Goal: Task Accomplishment & Management: Complete application form

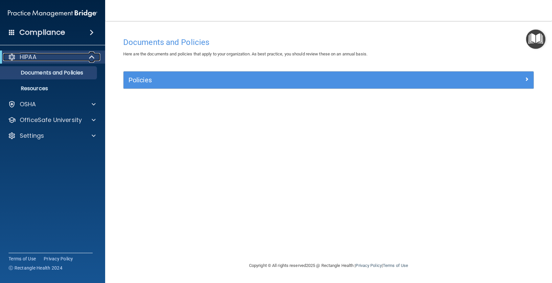
click at [49, 58] on div "HIPAA" at bounding box center [43, 57] width 81 height 8
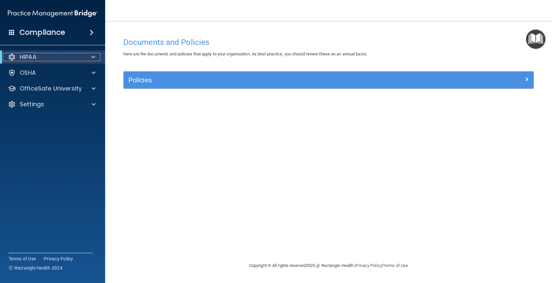
click at [57, 56] on div "HIPAA" at bounding box center [43, 57] width 81 height 8
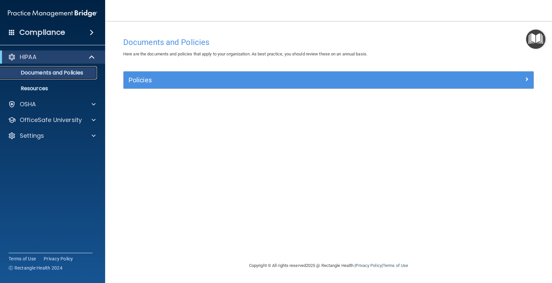
click at [75, 75] on p "Documents and Policies" at bounding box center [49, 73] width 90 height 7
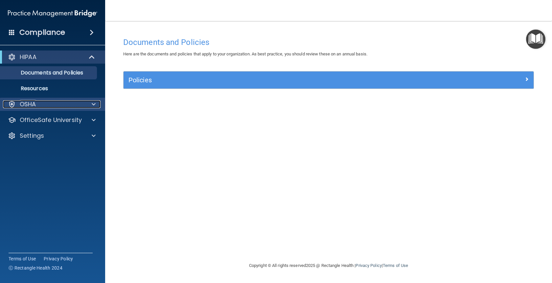
click at [41, 106] on div "OSHA" at bounding box center [43, 105] width 81 height 8
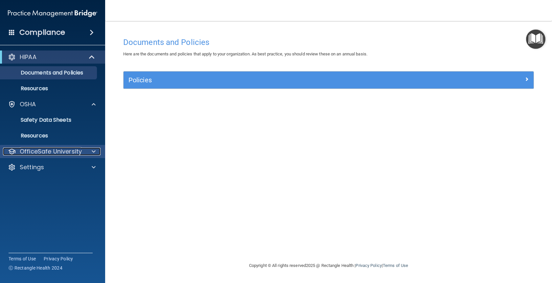
click at [48, 154] on p "OfficeSafe University" at bounding box center [51, 152] width 62 height 8
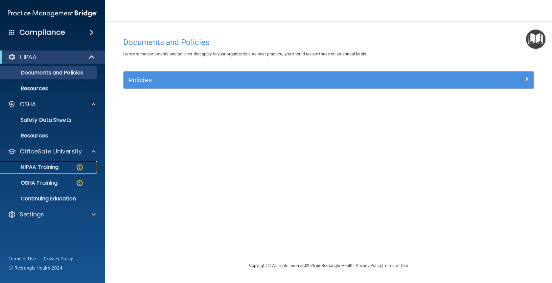
click at [41, 168] on p "HIPAA Training" at bounding box center [31, 167] width 54 height 7
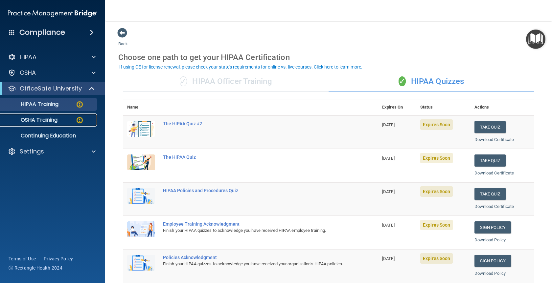
click at [53, 122] on p "OSHA Training" at bounding box center [30, 120] width 53 height 7
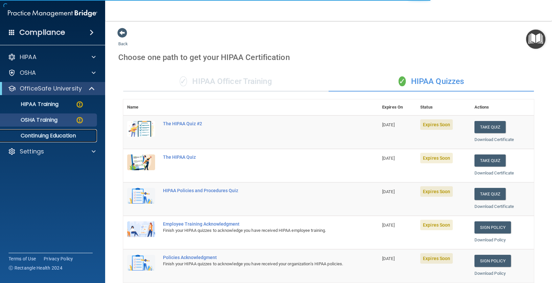
click at [55, 136] on p "Continuing Education" at bounding box center [49, 136] width 90 height 7
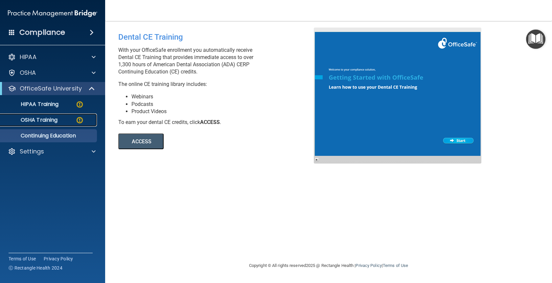
click at [45, 120] on p "OSHA Training" at bounding box center [30, 120] width 53 height 7
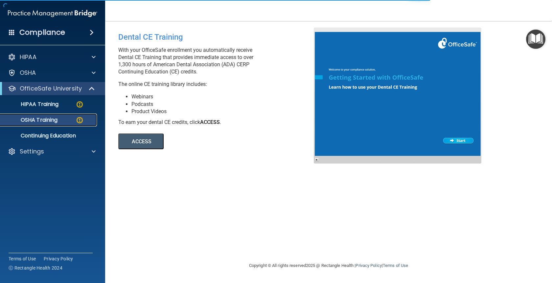
click at [59, 122] on div "OSHA Training" at bounding box center [49, 120] width 90 height 7
click at [31, 56] on p "HIPAA" at bounding box center [28, 57] width 17 height 8
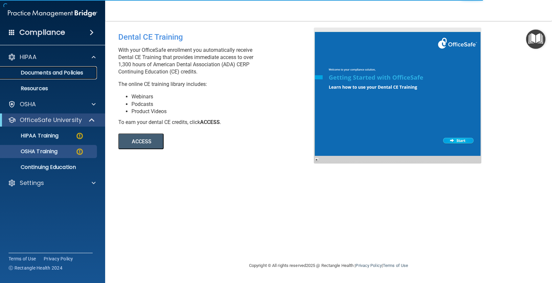
click at [43, 70] on p "Documents and Policies" at bounding box center [49, 73] width 90 height 7
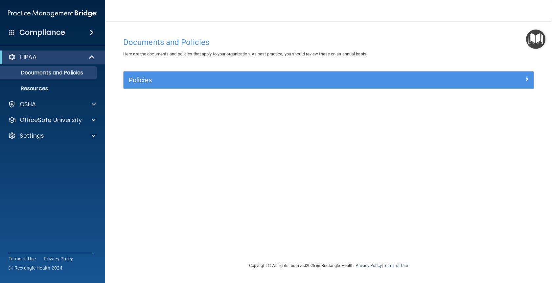
click at [92, 33] on span at bounding box center [92, 33] width 4 height 8
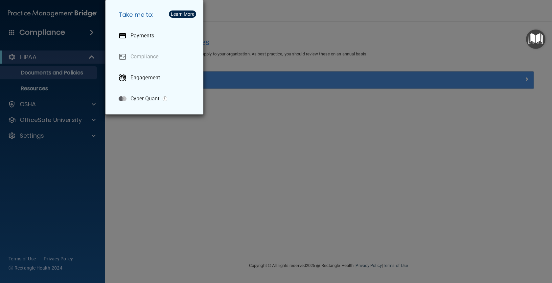
drag, startPoint x: 63, startPoint y: 27, endPoint x: 63, endPoint y: 32, distance: 4.3
click at [64, 27] on div "Take me to: Payments Compliance Engagement Cyber Quant" at bounding box center [276, 141] width 552 height 283
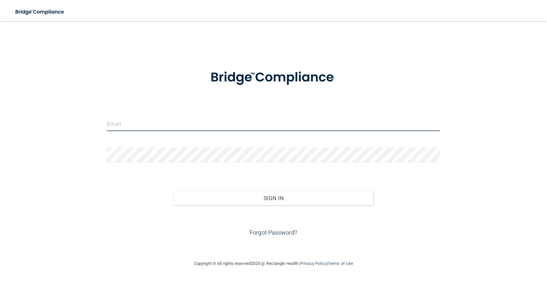
click at [165, 130] on input "email" at bounding box center [273, 123] width 333 height 15
type input "[EMAIL_ADDRESS][DOMAIN_NAME]"
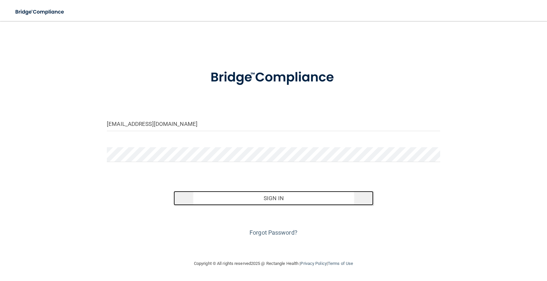
click at [278, 198] on button "Sign In" at bounding box center [273, 198] width 200 height 14
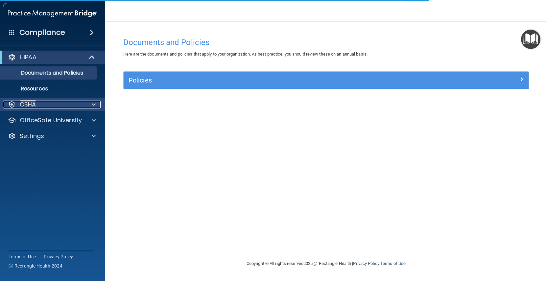
click at [47, 104] on div "OSHA" at bounding box center [43, 105] width 81 height 8
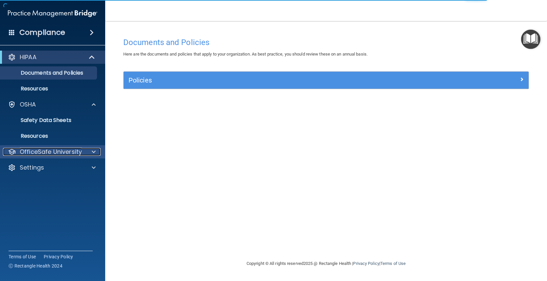
click at [49, 152] on p "OfficeSafe University" at bounding box center [51, 152] width 62 height 8
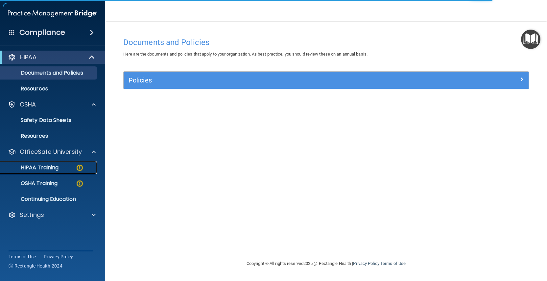
click at [49, 166] on p "HIPAA Training" at bounding box center [31, 167] width 54 height 7
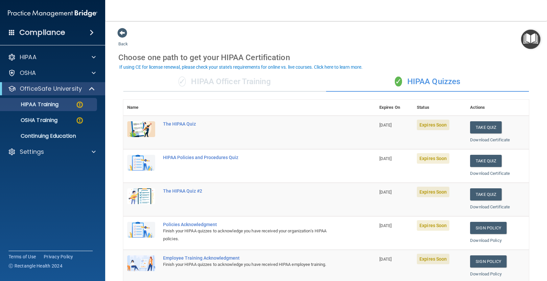
click at [429, 126] on span "Expires Soon" at bounding box center [432, 125] width 33 height 11
drag, startPoint x: 429, startPoint y: 125, endPoint x: 410, endPoint y: 145, distance: 26.9
click at [413, 145] on td "Expires Soon" at bounding box center [439, 133] width 53 height 34
click at [472, 125] on button "Take Quiz" at bounding box center [486, 127] width 32 height 12
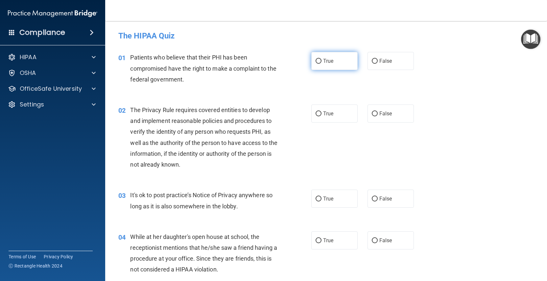
click at [316, 61] on input "True" at bounding box center [318, 61] width 6 height 5
radio input "true"
click at [315, 113] on input "True" at bounding box center [318, 113] width 6 height 5
radio input "true"
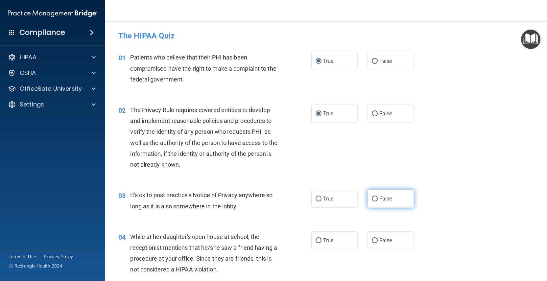
click at [371, 200] on input "False" at bounding box center [374, 198] width 6 height 5
radio input "true"
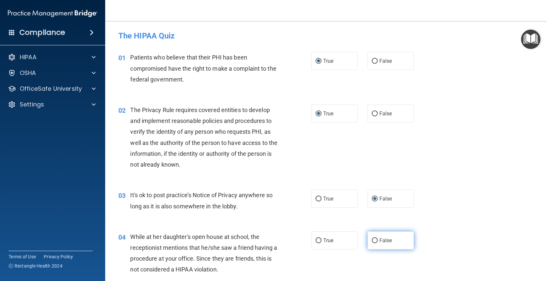
click at [373, 240] on input "False" at bounding box center [374, 240] width 6 height 5
radio input "true"
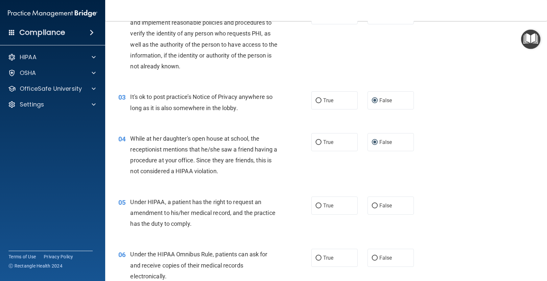
scroll to position [99, 0]
click at [371, 205] on input "False" at bounding box center [374, 205] width 6 height 5
radio input "true"
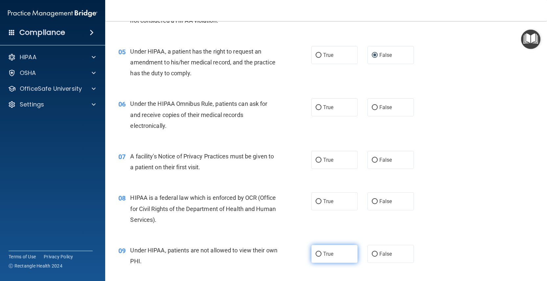
scroll to position [263, 0]
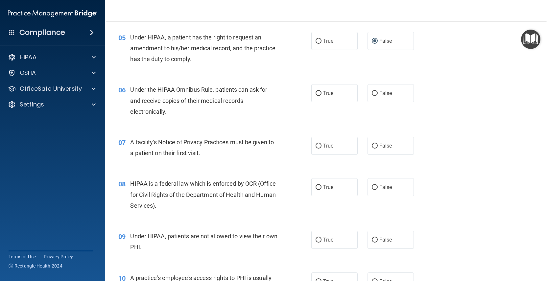
drag, startPoint x: 317, startPoint y: 143, endPoint x: 312, endPoint y: 160, distance: 17.6
click at [316, 144] on input "True" at bounding box center [318, 146] width 6 height 5
radio input "true"
click at [318, 188] on input "True" at bounding box center [318, 187] width 6 height 5
radio input "true"
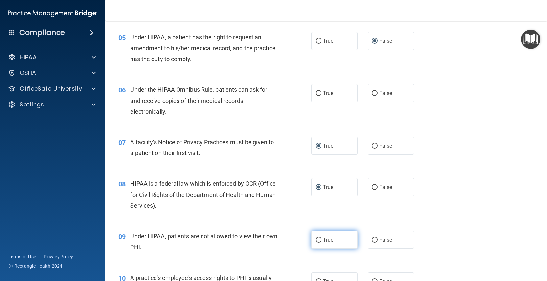
click at [318, 239] on input "True" at bounding box center [318, 239] width 6 height 5
radio input "true"
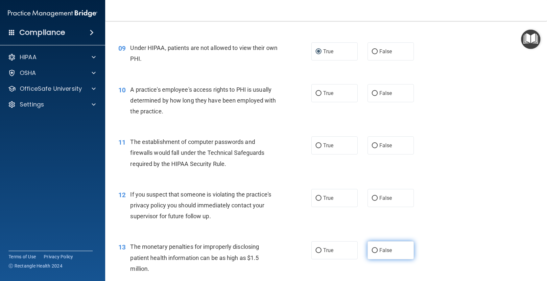
scroll to position [460, 0]
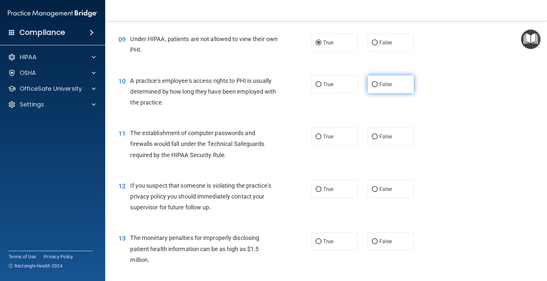
click at [372, 84] on input "False" at bounding box center [374, 84] width 6 height 5
radio input "true"
click at [371, 136] on input "False" at bounding box center [374, 136] width 6 height 5
radio input "true"
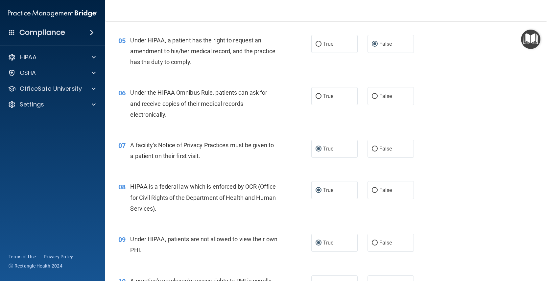
scroll to position [263, 0]
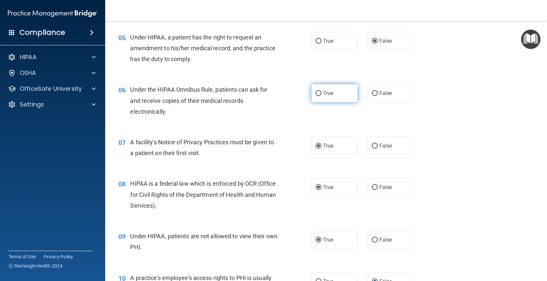
click at [317, 91] on input "True" at bounding box center [318, 93] width 6 height 5
radio input "true"
click at [371, 239] on input "False" at bounding box center [374, 239] width 6 height 5
radio input "true"
radio input "false"
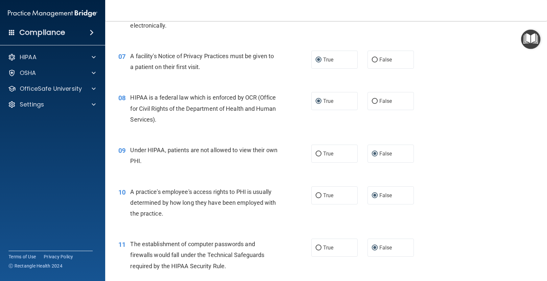
scroll to position [361, 0]
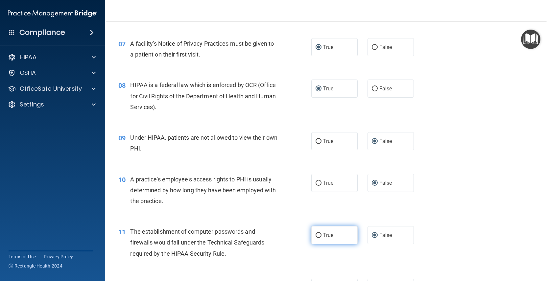
click at [316, 235] on input "True" at bounding box center [318, 235] width 6 height 5
radio input "true"
radio input "false"
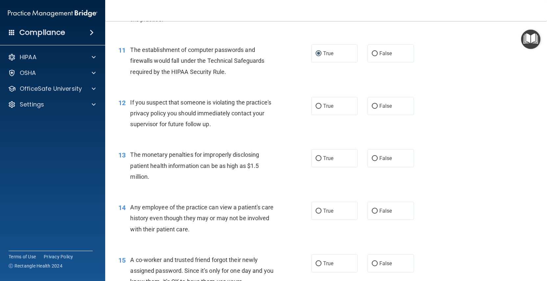
scroll to position [558, 0]
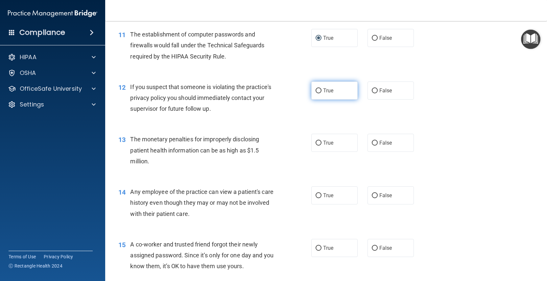
drag, startPoint x: 316, startPoint y: 89, endPoint x: 313, endPoint y: 96, distance: 7.6
click at [315, 91] on input "True" at bounding box center [318, 90] width 6 height 5
radio input "true"
click at [317, 144] on input "True" at bounding box center [318, 143] width 6 height 5
radio input "true"
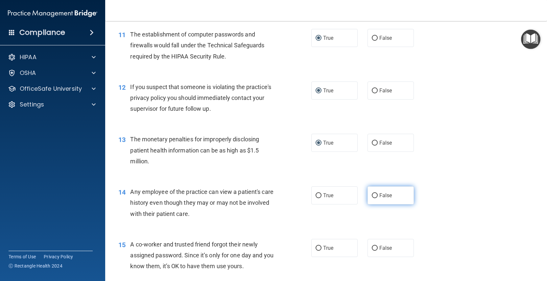
click at [371, 194] on input "False" at bounding box center [374, 195] width 6 height 5
radio input "true"
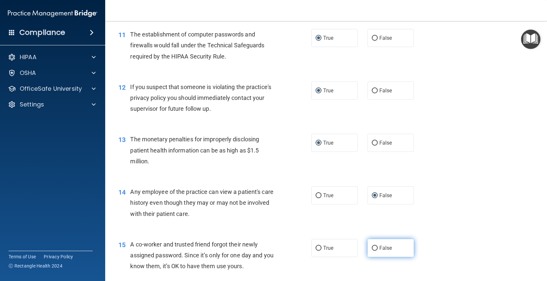
click at [372, 248] on input "False" at bounding box center [374, 248] width 6 height 5
radio input "true"
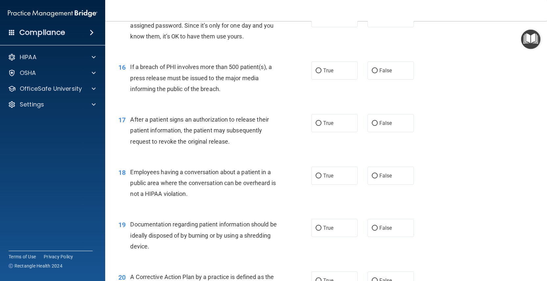
scroll to position [788, 0]
click at [317, 70] on input "True" at bounding box center [318, 70] width 6 height 5
radio input "true"
click at [317, 123] on input "True" at bounding box center [318, 123] width 6 height 5
radio input "true"
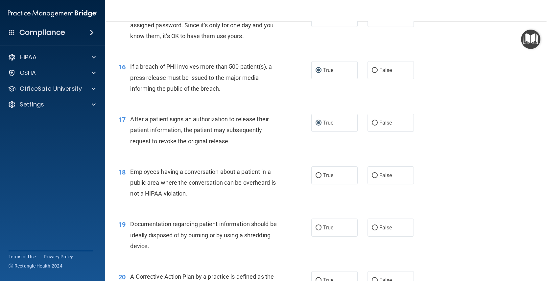
drag, startPoint x: 370, startPoint y: 175, endPoint x: 360, endPoint y: 181, distance: 12.2
click at [371, 175] on input "False" at bounding box center [374, 175] width 6 height 5
radio input "true"
click at [315, 228] on input "True" at bounding box center [318, 227] width 6 height 5
radio input "true"
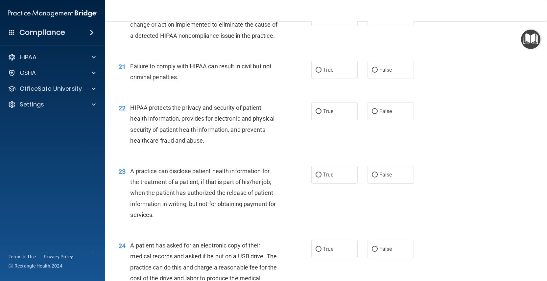
scroll to position [1018, 0]
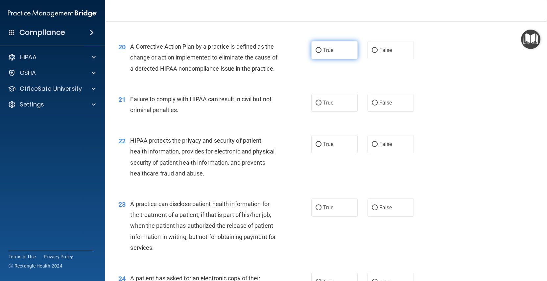
click at [318, 51] on input "True" at bounding box center [318, 50] width 6 height 5
radio input "true"
click at [371, 105] on input "False" at bounding box center [374, 103] width 6 height 5
radio input "true"
click at [315, 147] on input "True" at bounding box center [318, 144] width 6 height 5
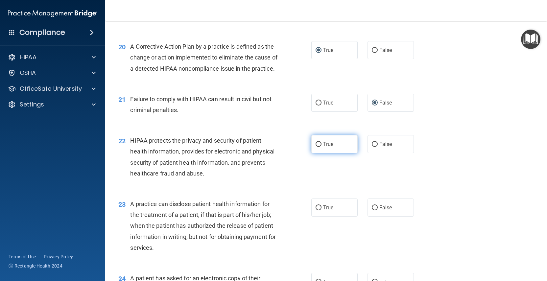
radio input "true"
click at [371, 210] on input "False" at bounding box center [374, 207] width 6 height 5
radio input "true"
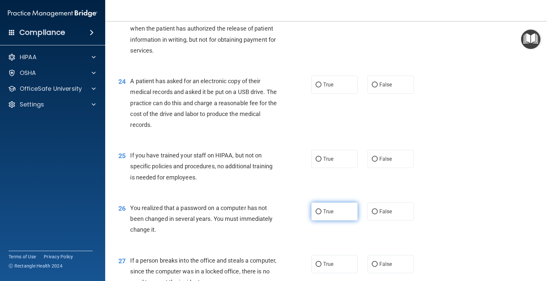
scroll to position [1248, 0]
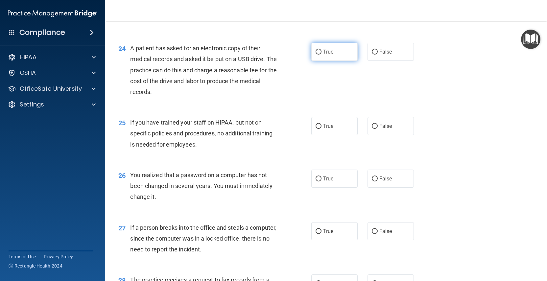
click at [316, 55] on input "True" at bounding box center [318, 52] width 6 height 5
radio input "true"
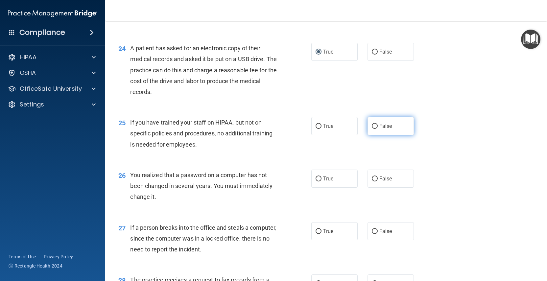
click at [375, 135] on label "False" at bounding box center [390, 126] width 46 height 18
click at [375, 129] on input "False" at bounding box center [374, 126] width 6 height 5
radio input "true"
click at [315, 181] on input "True" at bounding box center [318, 178] width 6 height 5
radio input "true"
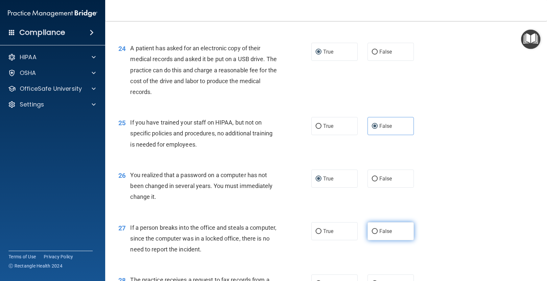
click at [371, 234] on input "False" at bounding box center [374, 231] width 6 height 5
radio input "true"
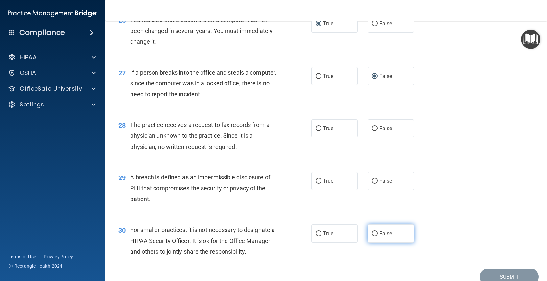
scroll to position [1412, 0]
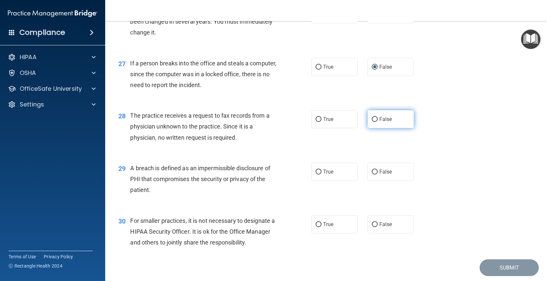
click at [371, 122] on input "False" at bounding box center [374, 119] width 6 height 5
radio input "true"
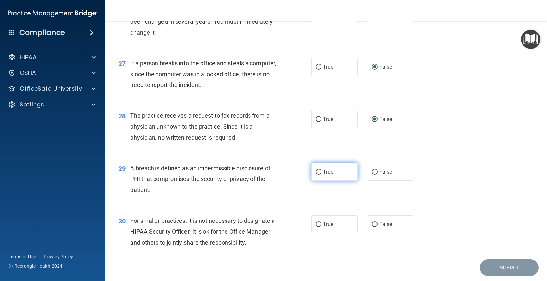
click at [315, 174] on input "True" at bounding box center [318, 171] width 6 height 5
radio input "true"
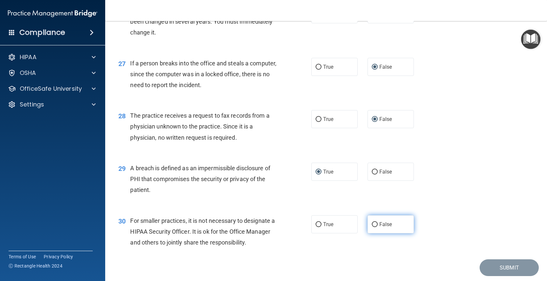
click at [372, 227] on input "False" at bounding box center [374, 224] width 6 height 5
radio input "true"
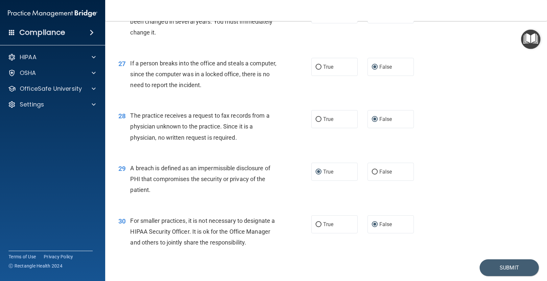
scroll to position [1444, 0]
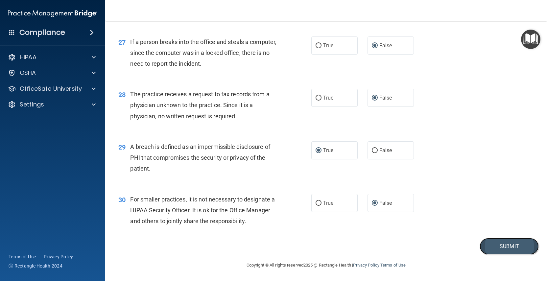
click at [497, 244] on button "Submit" at bounding box center [508, 246] width 59 height 17
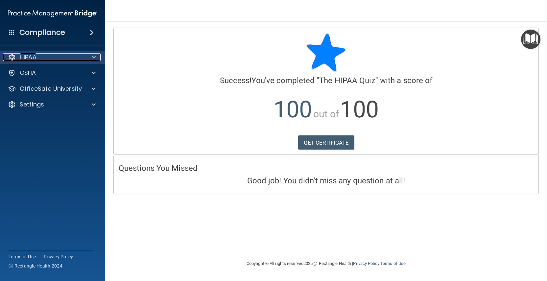
click at [94, 56] on span at bounding box center [94, 57] width 4 height 8
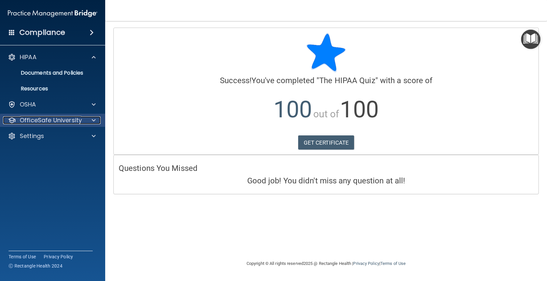
click at [96, 118] on div at bounding box center [92, 120] width 16 height 8
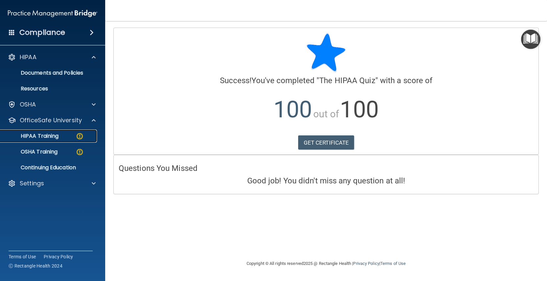
click at [55, 136] on p "HIPAA Training" at bounding box center [31, 136] width 54 height 7
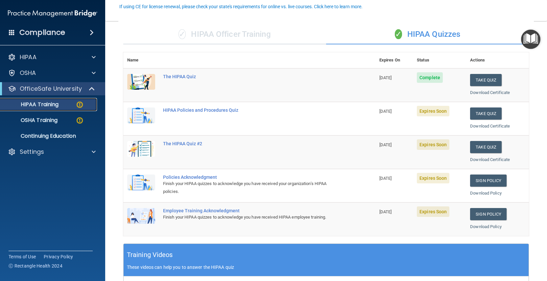
scroll to position [66, 0]
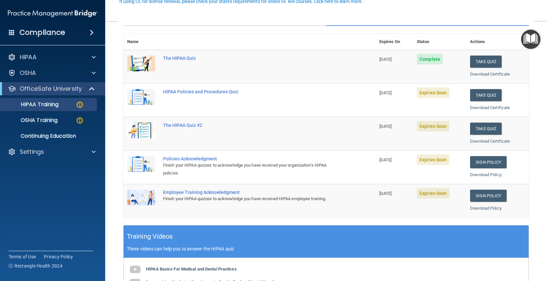
click at [427, 93] on span "Expires Soon" at bounding box center [432, 92] width 33 height 11
drag, startPoint x: 478, startPoint y: 94, endPoint x: 474, endPoint y: 96, distance: 4.4
click at [478, 94] on button "Take Quiz" at bounding box center [486, 95] width 32 height 12
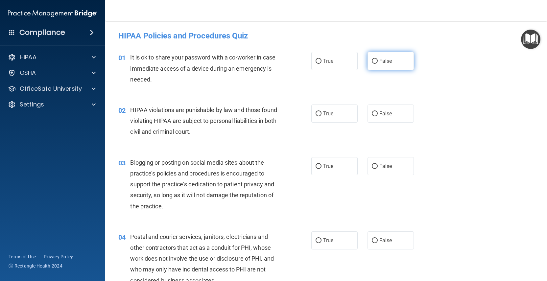
click at [371, 59] on input "False" at bounding box center [374, 61] width 6 height 5
radio input "true"
click at [315, 113] on input "True" at bounding box center [318, 113] width 6 height 5
radio input "true"
click at [371, 113] on input "False" at bounding box center [374, 113] width 6 height 5
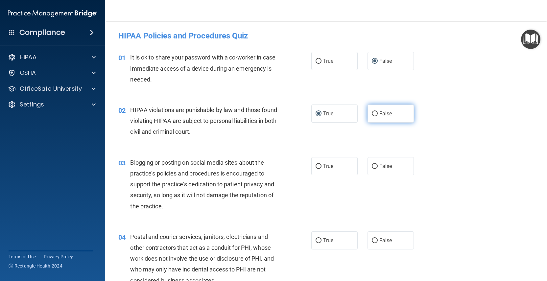
radio input "true"
radio input "false"
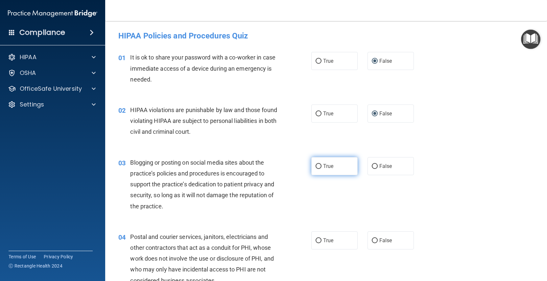
click at [315, 165] on input "True" at bounding box center [318, 166] width 6 height 5
radio input "true"
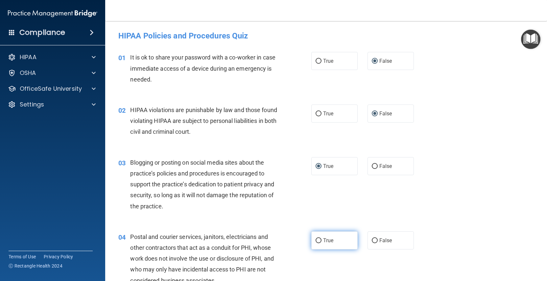
click at [317, 241] on input "True" at bounding box center [318, 240] width 6 height 5
radio input "true"
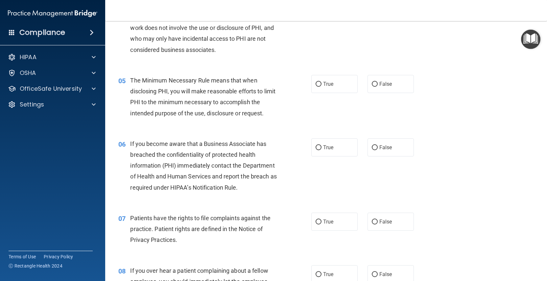
scroll to position [230, 0]
click at [371, 84] on input "False" at bounding box center [374, 84] width 6 height 5
radio input "true"
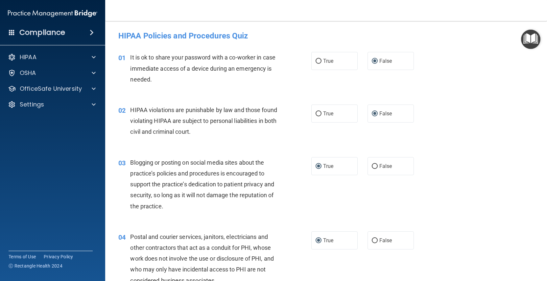
scroll to position [33, 0]
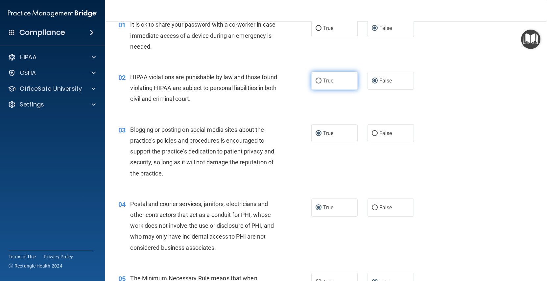
click at [315, 79] on input "True" at bounding box center [318, 80] width 6 height 5
radio input "true"
radio input "false"
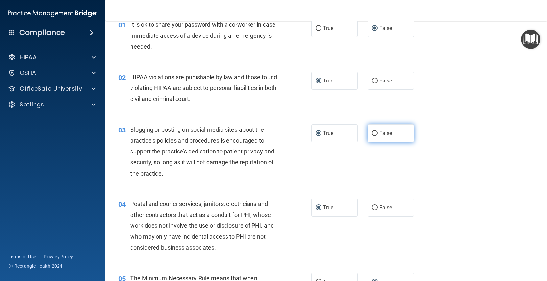
click at [371, 133] on input "False" at bounding box center [374, 133] width 6 height 5
radio input "true"
radio input "false"
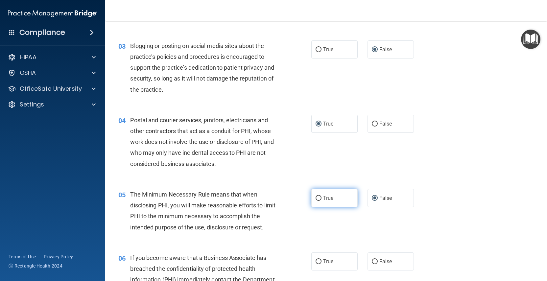
scroll to position [131, 0]
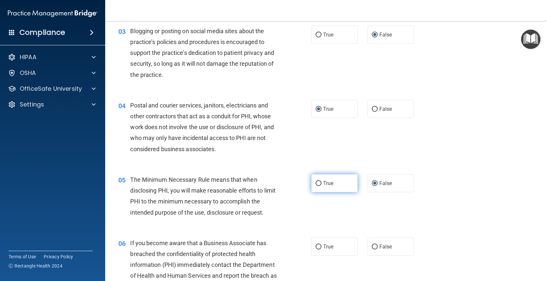
click at [316, 182] on input "True" at bounding box center [318, 183] width 6 height 5
radio input "true"
radio input "false"
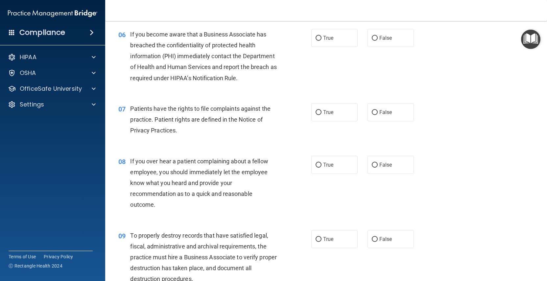
scroll to position [328, 0]
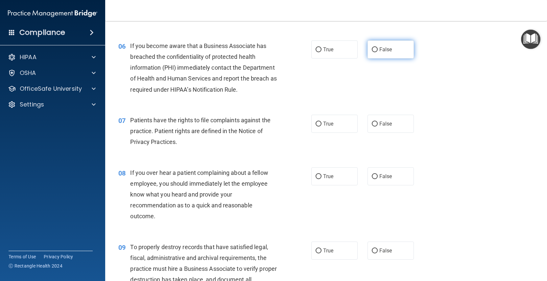
click at [371, 50] on input "False" at bounding box center [374, 49] width 6 height 5
radio input "true"
click at [316, 124] on input "True" at bounding box center [318, 124] width 6 height 5
radio input "true"
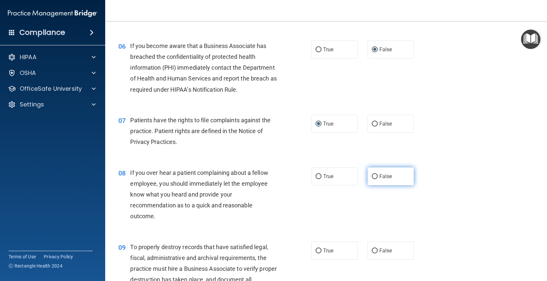
click at [371, 175] on input "False" at bounding box center [374, 176] width 6 height 5
radio input "true"
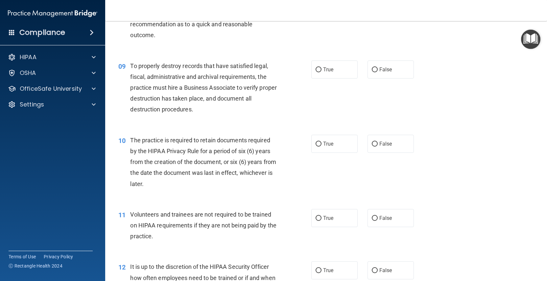
scroll to position [526, 0]
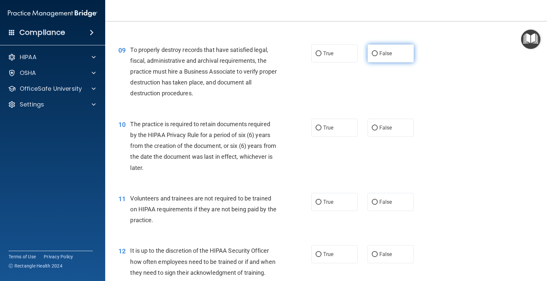
click at [372, 52] on input "False" at bounding box center [374, 53] width 6 height 5
radio input "true"
click at [315, 127] on input "True" at bounding box center [318, 127] width 6 height 5
radio input "true"
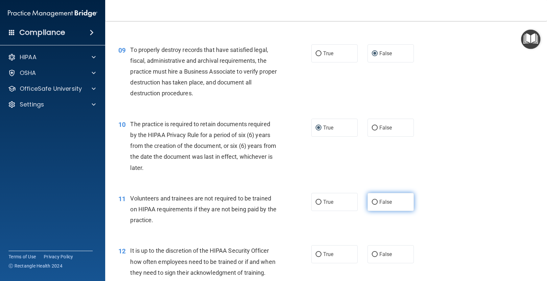
click at [371, 202] on input "False" at bounding box center [374, 202] width 6 height 5
radio input "true"
click at [316, 254] on input "True" at bounding box center [318, 254] width 6 height 5
radio input "true"
click at [371, 254] on input "False" at bounding box center [374, 254] width 6 height 5
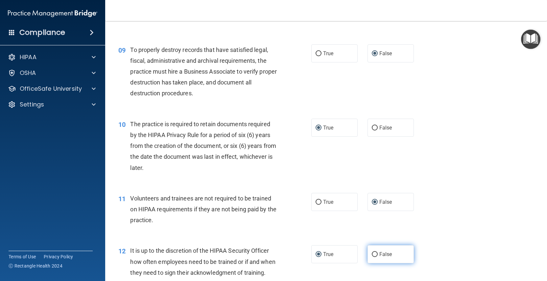
radio input "true"
radio input "false"
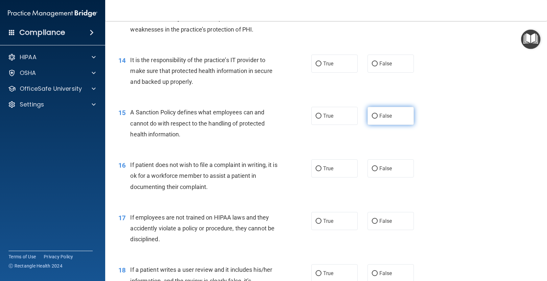
scroll to position [788, 0]
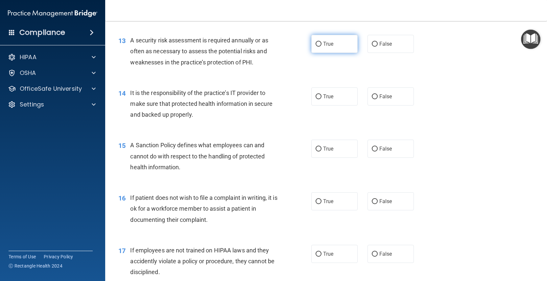
click at [315, 47] on input "True" at bounding box center [318, 44] width 6 height 5
radio input "true"
click at [371, 99] on input "False" at bounding box center [374, 96] width 6 height 5
radio input "true"
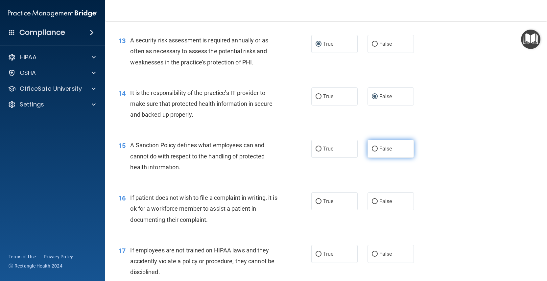
click at [371, 151] on input "False" at bounding box center [374, 148] width 6 height 5
radio input "true"
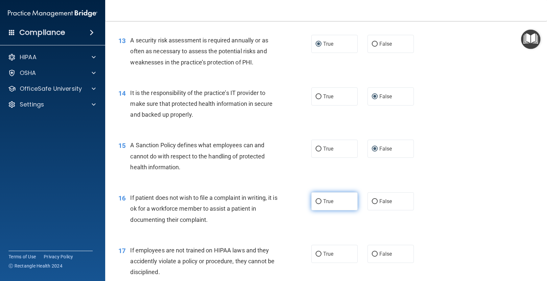
click at [317, 204] on input "True" at bounding box center [318, 201] width 6 height 5
radio input "true"
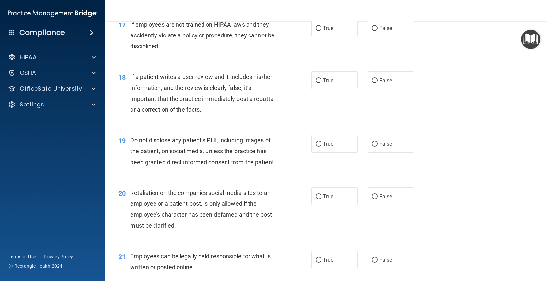
scroll to position [1018, 0]
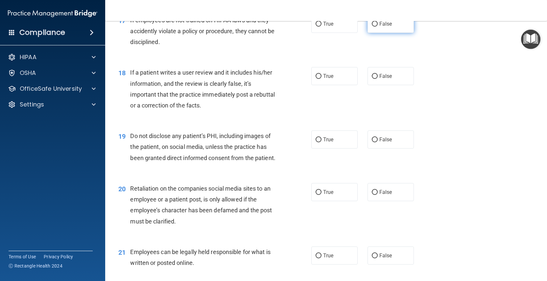
click at [371, 27] on input "False" at bounding box center [374, 24] width 6 height 5
radio input "true"
drag, startPoint x: 372, startPoint y: 85, endPoint x: 370, endPoint y: 88, distance: 4.3
click at [372, 79] on input "False" at bounding box center [374, 76] width 6 height 5
radio input "true"
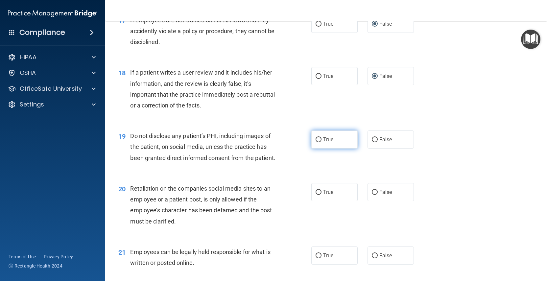
click at [316, 142] on input "True" at bounding box center [318, 139] width 6 height 5
radio input "true"
click at [371, 142] on input "False" at bounding box center [374, 139] width 6 height 5
radio input "true"
radio input "false"
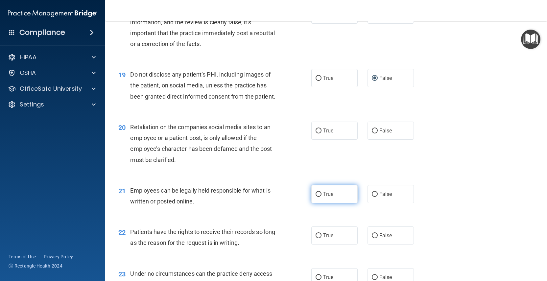
scroll to position [1084, 0]
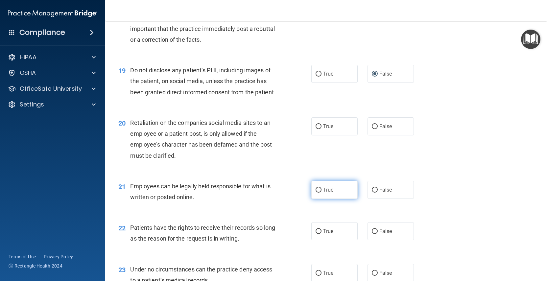
click at [315, 192] on input "True" at bounding box center [318, 190] width 6 height 5
radio input "true"
click at [316, 129] on input "True" at bounding box center [318, 126] width 6 height 5
radio input "true"
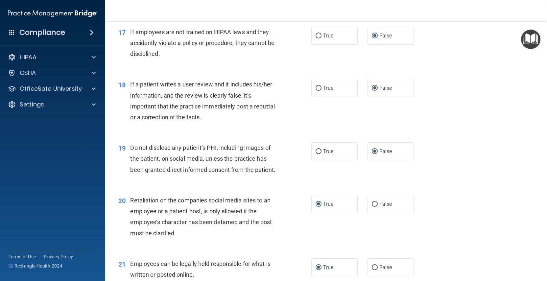
scroll to position [985, 0]
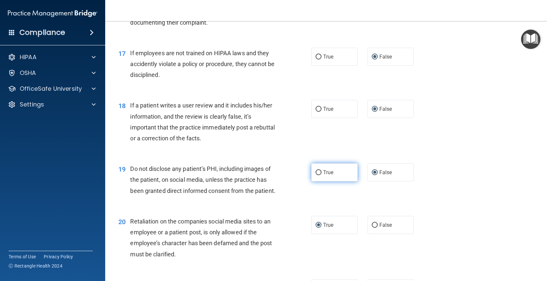
click at [315, 175] on input "True" at bounding box center [318, 172] width 6 height 5
radio input "true"
radio input "false"
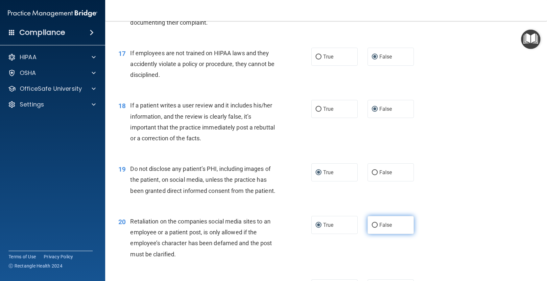
click at [372, 228] on input "False" at bounding box center [374, 225] width 6 height 5
radio input "true"
radio input "false"
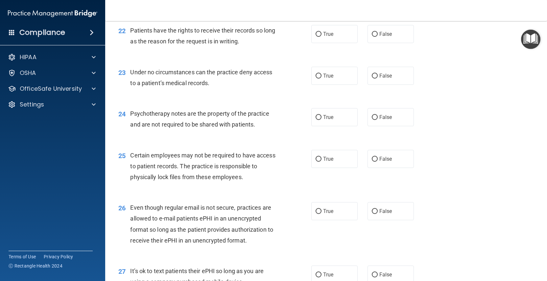
scroll to position [1248, 0]
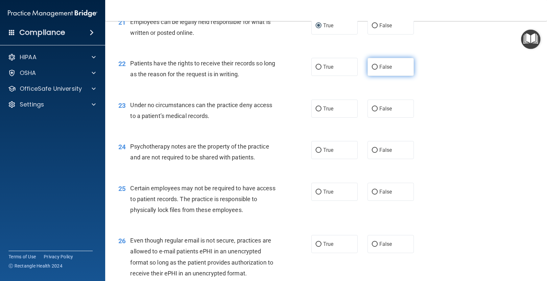
click at [371, 70] on input "False" at bounding box center [374, 67] width 6 height 5
radio input "true"
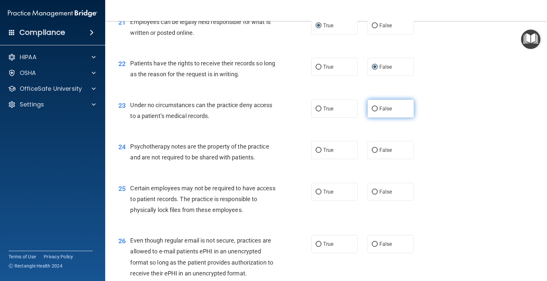
click at [371, 111] on input "False" at bounding box center [374, 108] width 6 height 5
radio input "true"
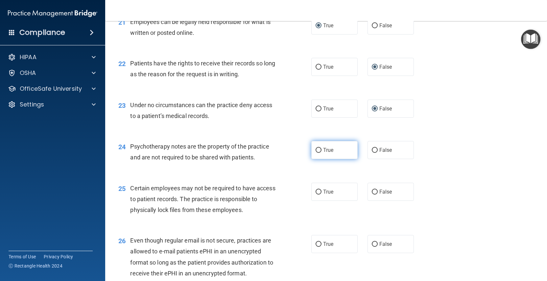
drag, startPoint x: 317, startPoint y: 173, endPoint x: 316, endPoint y: 177, distance: 4.3
click at [317, 153] on input "True" at bounding box center [318, 150] width 6 height 5
radio input "true"
click at [316, 194] on input "True" at bounding box center [318, 192] width 6 height 5
radio input "true"
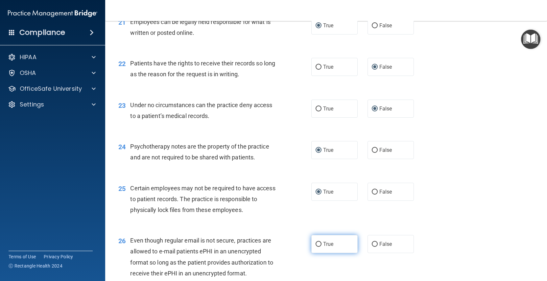
click at [316, 247] on input "True" at bounding box center [318, 244] width 6 height 5
radio input "true"
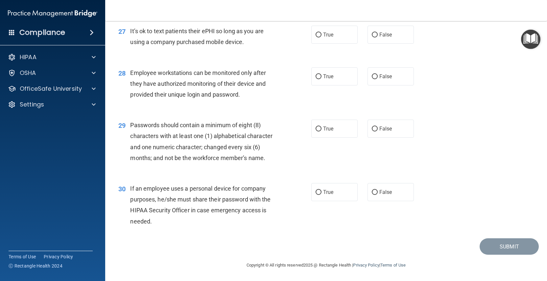
scroll to position [1543, 0]
drag, startPoint x: 372, startPoint y: 34, endPoint x: 372, endPoint y: 38, distance: 4.3
click at [372, 34] on input "False" at bounding box center [374, 35] width 6 height 5
radio input "true"
drag, startPoint x: 370, startPoint y: 75, endPoint x: 358, endPoint y: 92, distance: 21.2
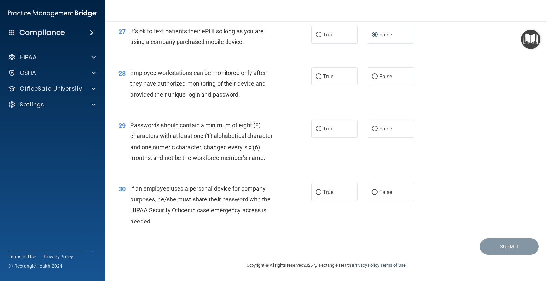
click at [371, 76] on input "False" at bounding box center [374, 76] width 6 height 5
radio input "true"
drag, startPoint x: 317, startPoint y: 128, endPoint x: 321, endPoint y: 133, distance: 6.8
click at [317, 128] on input "True" at bounding box center [318, 128] width 6 height 5
radio input "true"
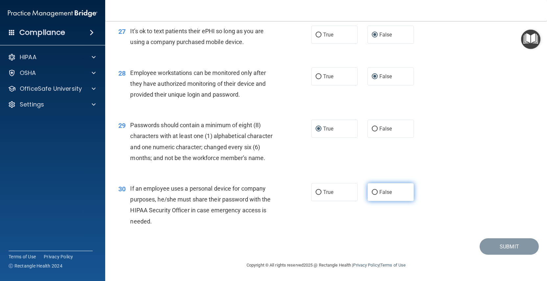
click at [371, 191] on input "False" at bounding box center [374, 192] width 6 height 5
radio input "true"
click at [495, 246] on button "Submit" at bounding box center [508, 246] width 59 height 17
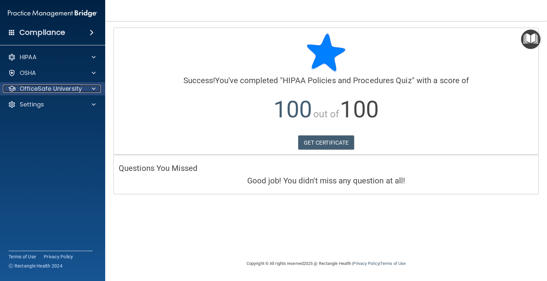
click at [80, 88] on p "OfficeSafe University" at bounding box center [51, 89] width 62 height 8
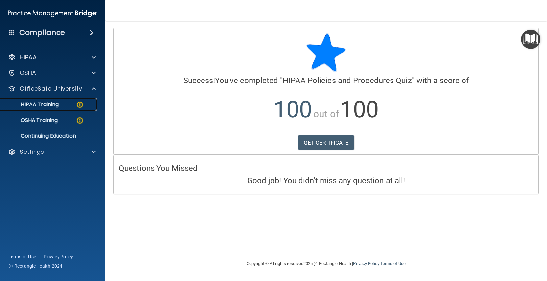
click at [55, 104] on p "HIPAA Training" at bounding box center [31, 104] width 54 height 7
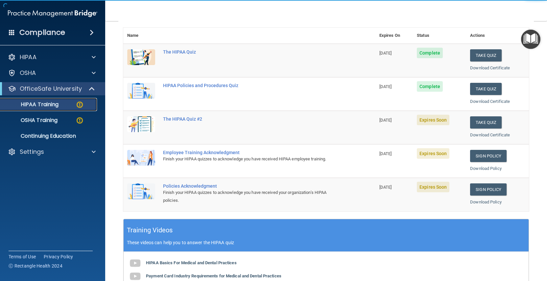
scroll to position [99, 0]
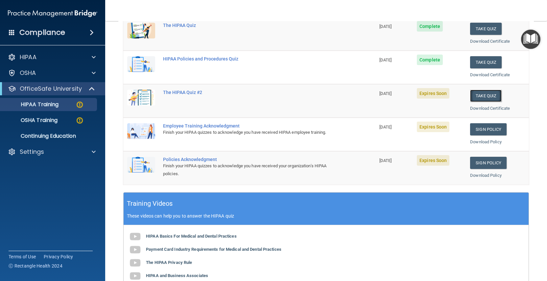
click at [484, 94] on button "Take Quiz" at bounding box center [486, 96] width 32 height 12
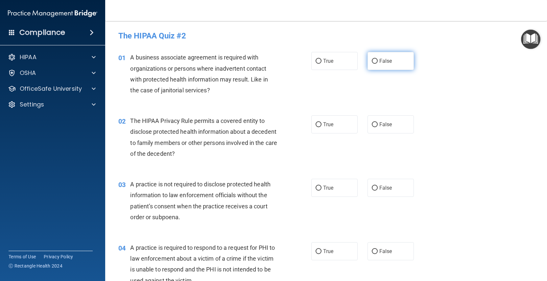
click at [372, 59] on input "False" at bounding box center [374, 61] width 6 height 5
radio input "true"
drag, startPoint x: 314, startPoint y: 122, endPoint x: 324, endPoint y: 138, distance: 18.1
click at [315, 123] on input "True" at bounding box center [318, 124] width 6 height 5
radio input "true"
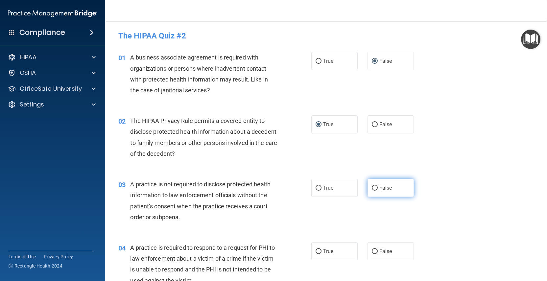
click at [372, 187] on input "False" at bounding box center [374, 188] width 6 height 5
radio input "true"
click at [316, 250] on input "True" at bounding box center [318, 251] width 6 height 5
radio input "true"
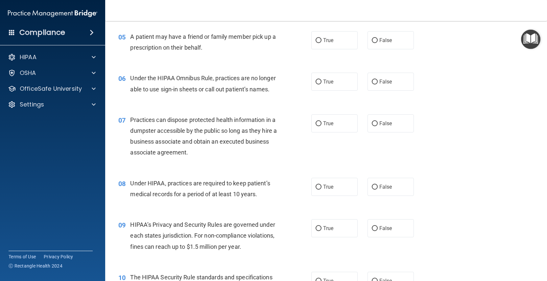
scroll to position [263, 0]
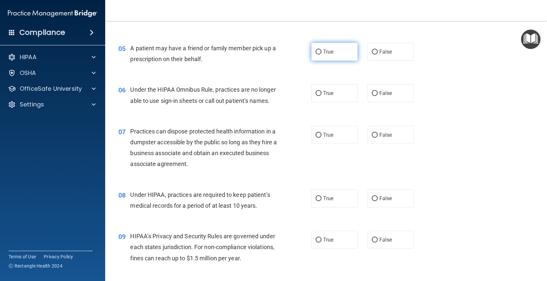
click at [316, 52] on input "True" at bounding box center [318, 52] width 6 height 5
radio input "true"
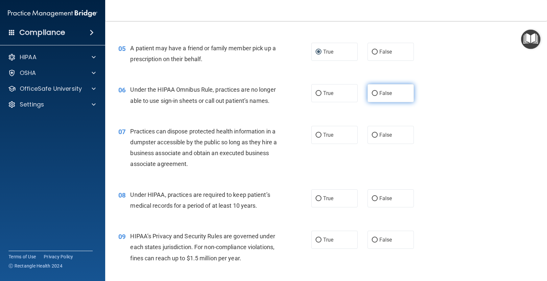
drag, startPoint x: 370, startPoint y: 93, endPoint x: 372, endPoint y: 98, distance: 5.1
click at [371, 93] on input "False" at bounding box center [374, 93] width 6 height 5
radio input "true"
click at [371, 138] on input "False" at bounding box center [374, 135] width 6 height 5
radio input "true"
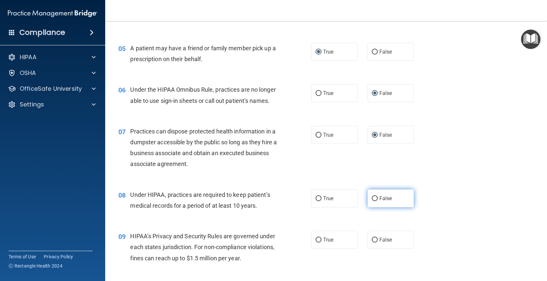
click at [374, 207] on label "False" at bounding box center [390, 198] width 46 height 18
click at [374, 201] on input "False" at bounding box center [374, 198] width 6 height 5
radio input "true"
click at [371, 242] on input "False" at bounding box center [374, 239] width 6 height 5
radio input "true"
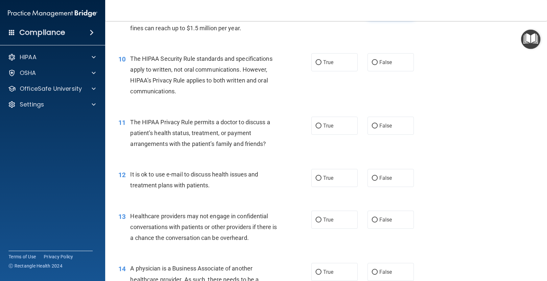
scroll to position [526, 0]
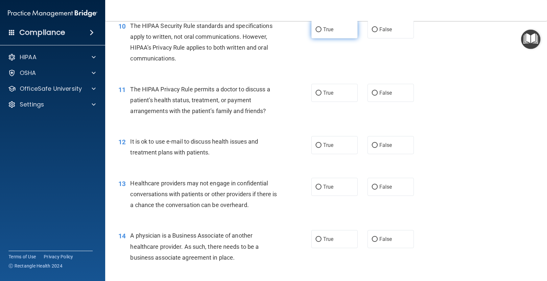
click at [316, 32] on input "True" at bounding box center [318, 29] width 6 height 5
radio input "true"
drag, startPoint x: 317, startPoint y: 102, endPoint x: 317, endPoint y: 111, distance: 8.9
click at [317, 96] on input "True" at bounding box center [318, 93] width 6 height 5
radio input "true"
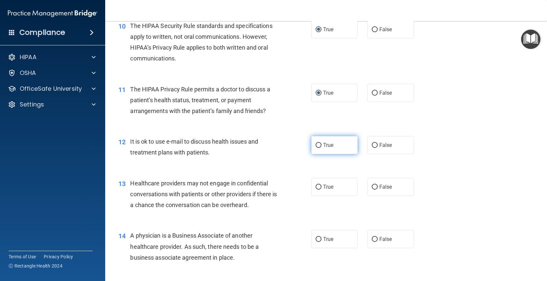
click at [317, 148] on input "True" at bounding box center [318, 145] width 6 height 5
radio input "true"
click at [373, 190] on input "False" at bounding box center [374, 187] width 6 height 5
radio input "true"
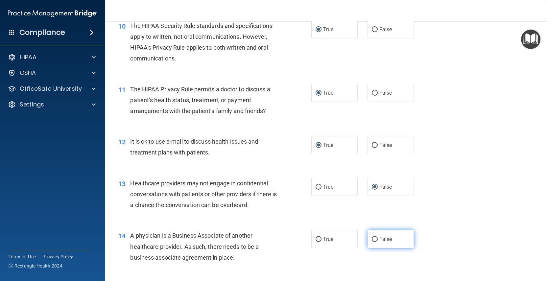
click at [372, 242] on input "False" at bounding box center [374, 239] width 6 height 5
radio input "true"
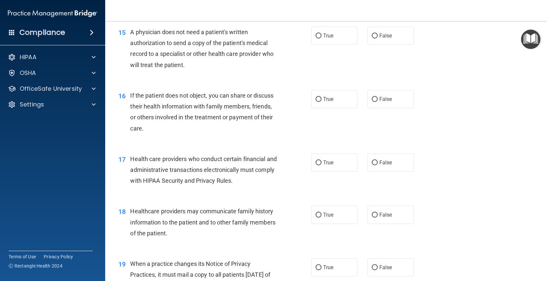
scroll to position [788, 0]
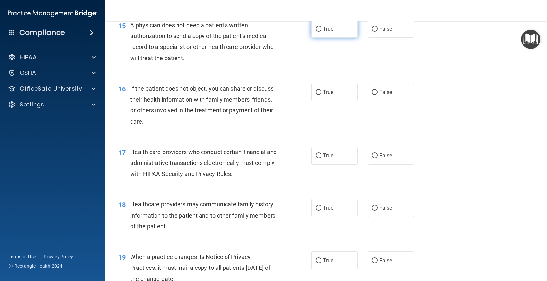
click at [316, 32] on input "True" at bounding box center [318, 29] width 6 height 5
radio input "true"
click at [316, 95] on input "True" at bounding box center [318, 92] width 6 height 5
radio input "true"
click at [317, 158] on input "True" at bounding box center [318, 155] width 6 height 5
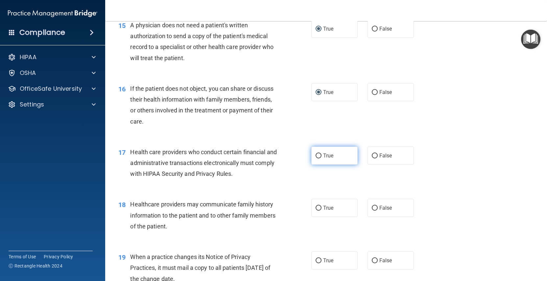
radio input "true"
drag, startPoint x: 371, startPoint y: 218, endPoint x: 365, endPoint y: 231, distance: 13.8
click at [371, 211] on input "False" at bounding box center [374, 208] width 6 height 5
radio input "true"
click at [372, 263] on input "False" at bounding box center [374, 260] width 6 height 5
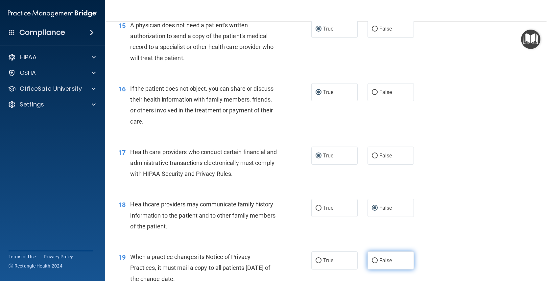
radio input "true"
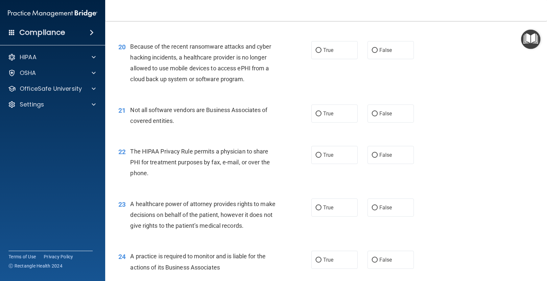
scroll to position [1084, 0]
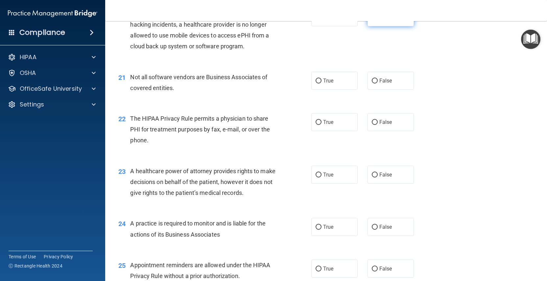
click at [372, 20] on input "False" at bounding box center [374, 17] width 6 height 5
radio input "true"
click at [316, 83] on input "True" at bounding box center [318, 80] width 6 height 5
radio input "true"
click at [317, 125] on input "True" at bounding box center [318, 122] width 6 height 5
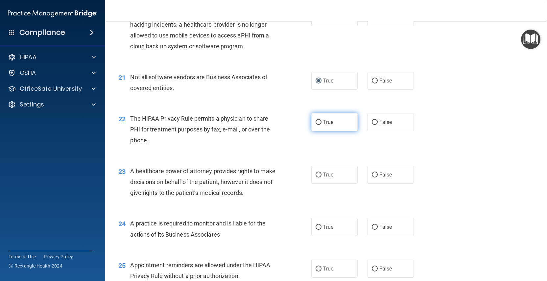
radio input "true"
click at [372, 177] on input "False" at bounding box center [374, 174] width 6 height 5
radio input "true"
click at [372, 230] on input "False" at bounding box center [374, 227] width 6 height 5
radio input "true"
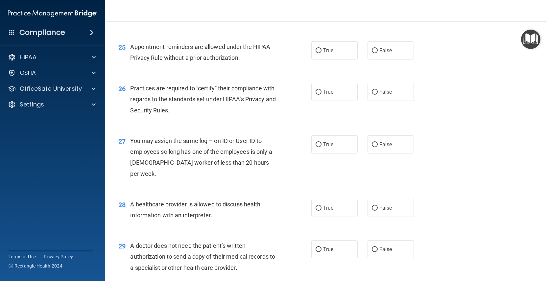
scroll to position [1281, 0]
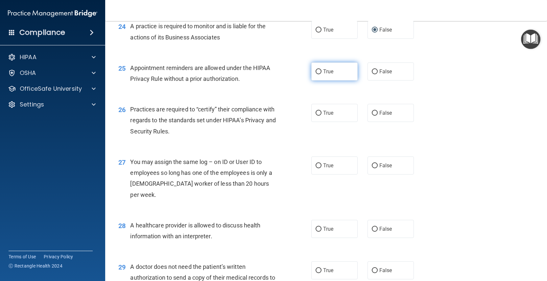
click at [317, 74] on input "True" at bounding box center [318, 71] width 6 height 5
radio input "true"
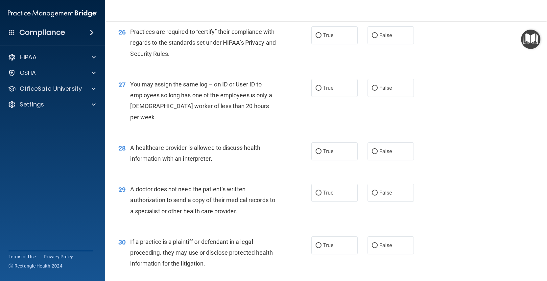
scroll to position [1379, 0]
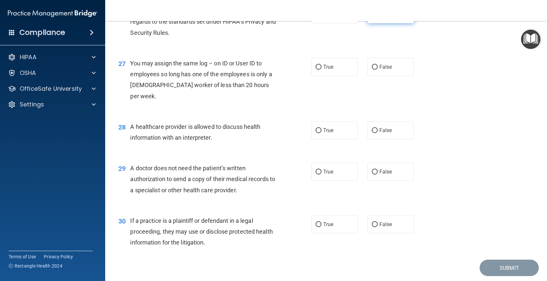
click at [371, 17] on input "False" at bounding box center [374, 14] width 6 height 5
radio input "true"
click at [371, 70] on input "False" at bounding box center [374, 67] width 6 height 5
radio input "true"
click at [317, 131] on input "True" at bounding box center [318, 130] width 6 height 5
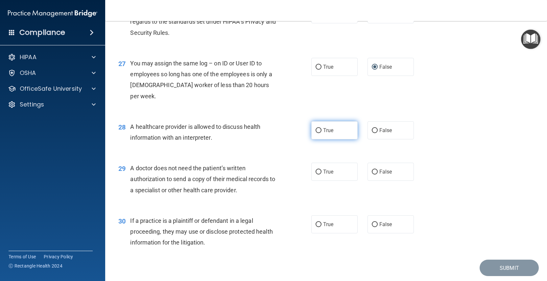
radio input "true"
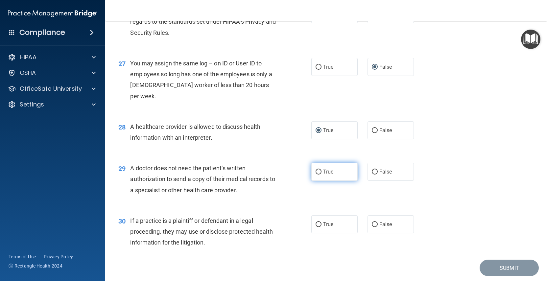
click at [315, 171] on input "True" at bounding box center [318, 171] width 6 height 5
radio input "true"
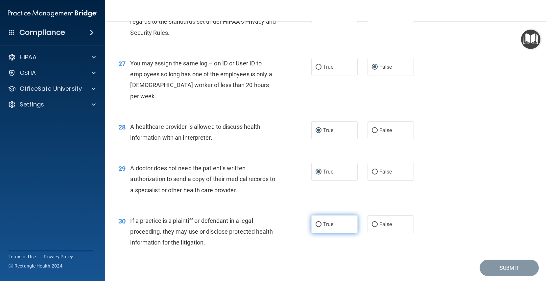
click at [317, 223] on input "True" at bounding box center [318, 224] width 6 height 5
radio input "true"
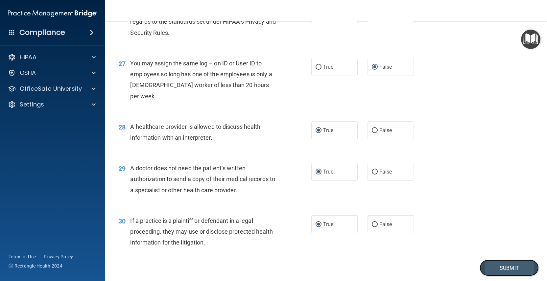
click at [495, 265] on button "Submit" at bounding box center [508, 267] width 59 height 17
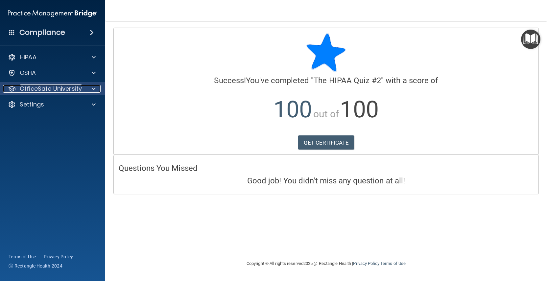
click at [59, 90] on p "OfficeSafe University" at bounding box center [51, 89] width 62 height 8
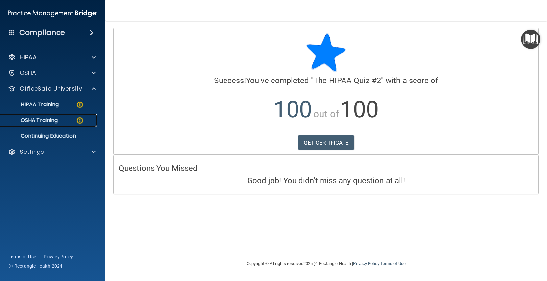
click at [53, 119] on p "OSHA Training" at bounding box center [30, 120] width 53 height 7
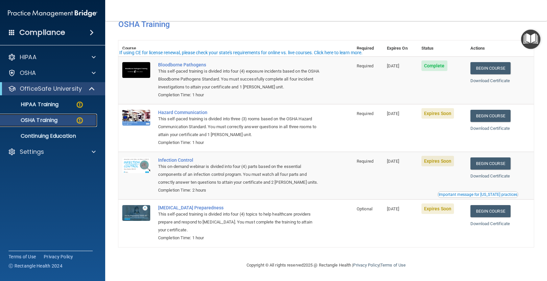
scroll to position [37, 0]
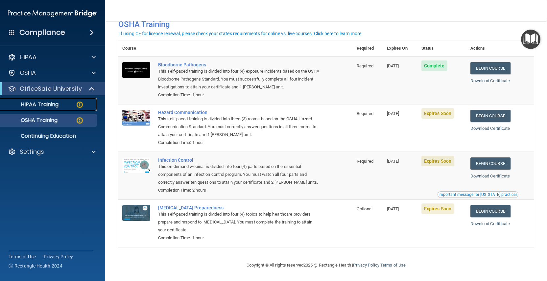
click at [45, 104] on p "HIPAA Training" at bounding box center [31, 104] width 54 height 7
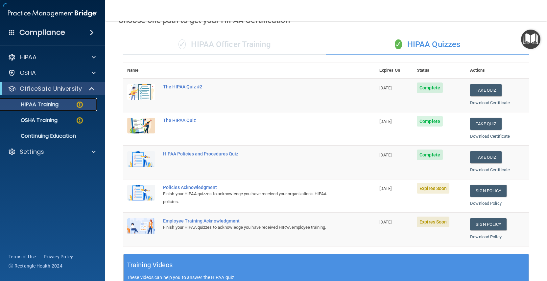
scroll to position [214, 0]
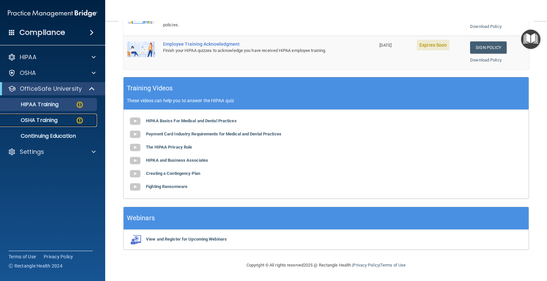
click at [49, 118] on p "OSHA Training" at bounding box center [30, 120] width 53 height 7
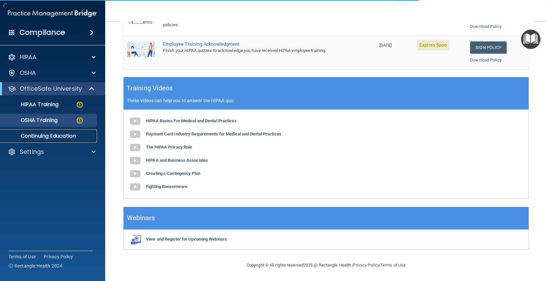
click at [52, 134] on p "Continuing Education" at bounding box center [49, 136] width 90 height 7
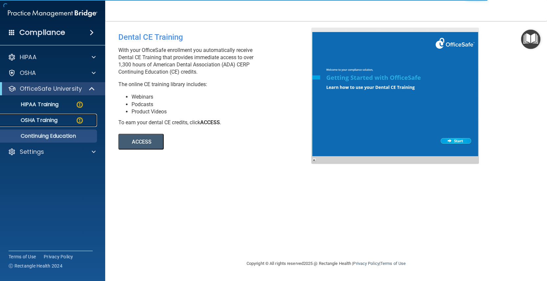
click at [44, 119] on p "OSHA Training" at bounding box center [30, 120] width 53 height 7
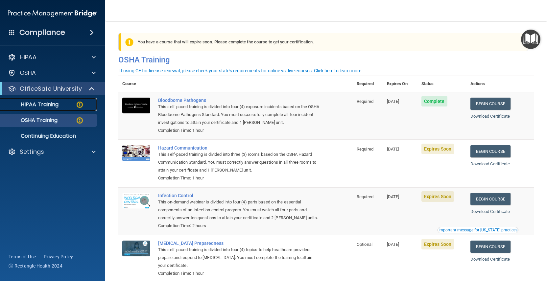
click at [51, 105] on p "HIPAA Training" at bounding box center [31, 104] width 54 height 7
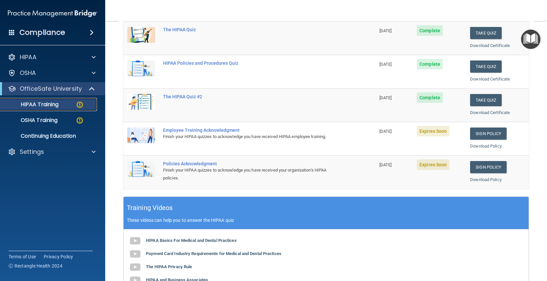
scroll to position [131, 0]
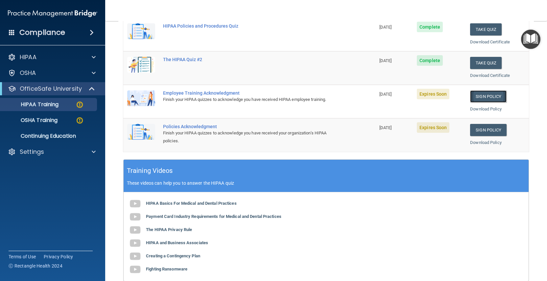
click at [477, 95] on link "Sign Policy" at bounding box center [488, 96] width 36 height 12
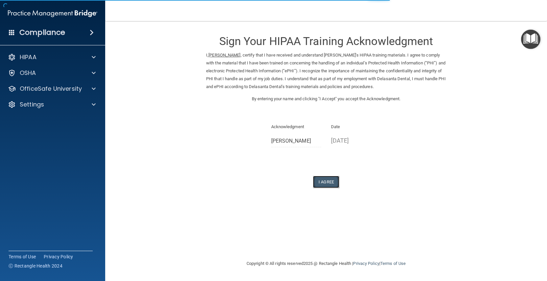
click at [327, 180] on button "I Agree" at bounding box center [326, 182] width 26 height 12
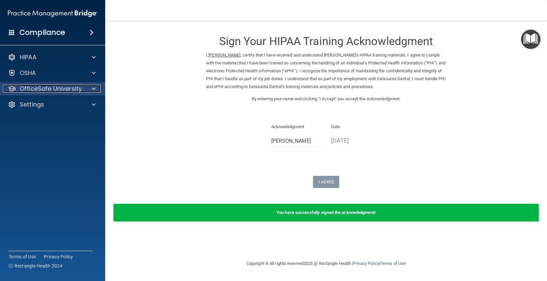
click at [73, 89] on p "OfficeSafe University" at bounding box center [51, 89] width 62 height 8
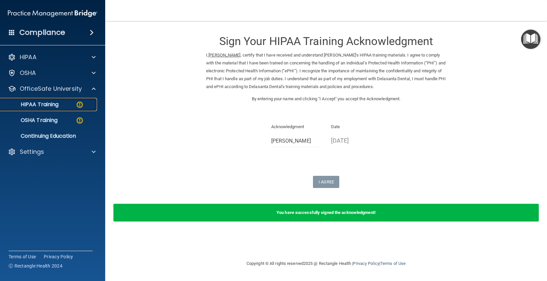
click at [66, 104] on div "HIPAA Training" at bounding box center [49, 104] width 90 height 7
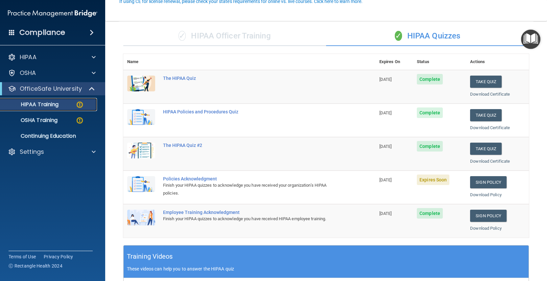
scroll to position [66, 0]
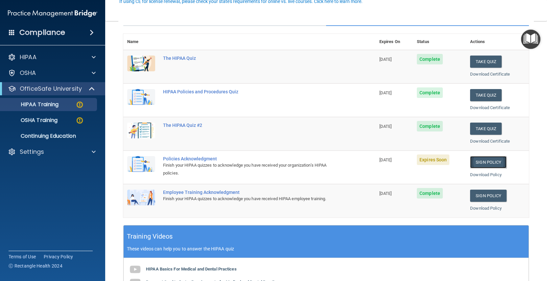
click at [478, 160] on link "Sign Policy" at bounding box center [488, 162] width 36 height 12
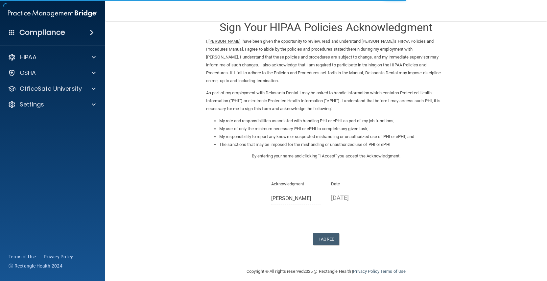
scroll to position [20, 0]
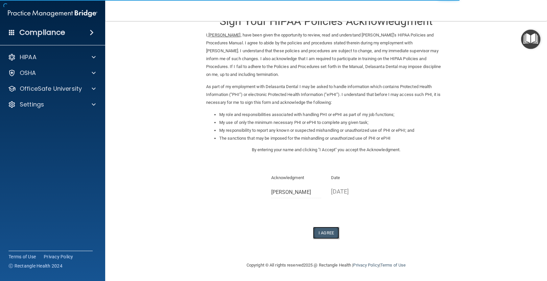
click at [328, 231] on button "I Agree" at bounding box center [326, 233] width 26 height 12
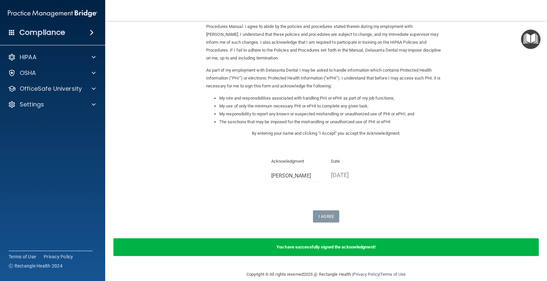
scroll to position [46, 0]
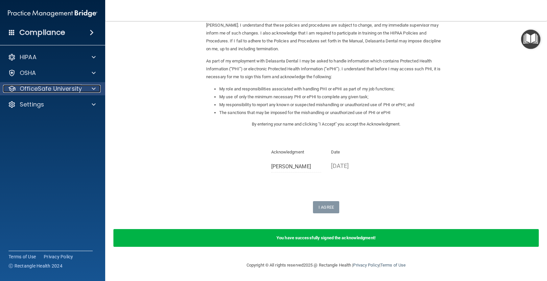
click at [69, 90] on p "OfficeSafe University" at bounding box center [51, 89] width 62 height 8
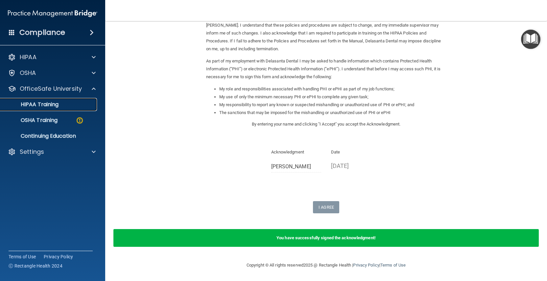
click at [62, 107] on div "HIPAA Training" at bounding box center [49, 104] width 90 height 7
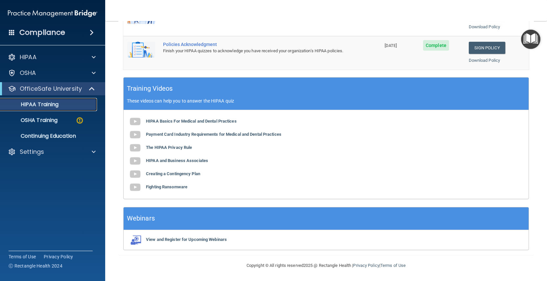
scroll to position [214, 0]
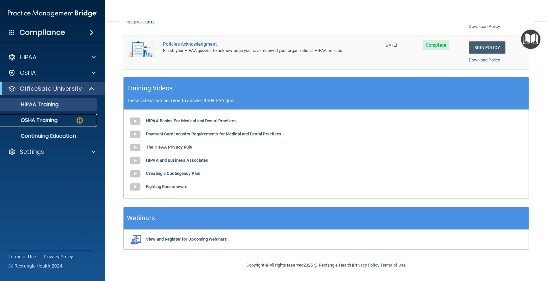
click at [48, 118] on p "OSHA Training" at bounding box center [30, 120] width 53 height 7
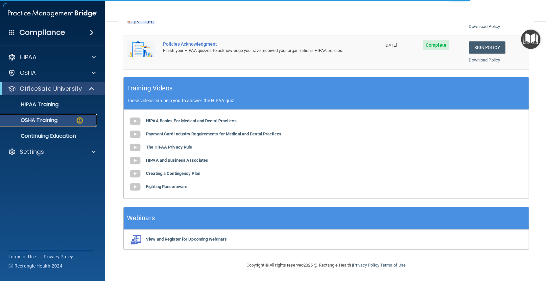
click at [62, 121] on div "OSHA Training" at bounding box center [49, 120] width 90 height 7
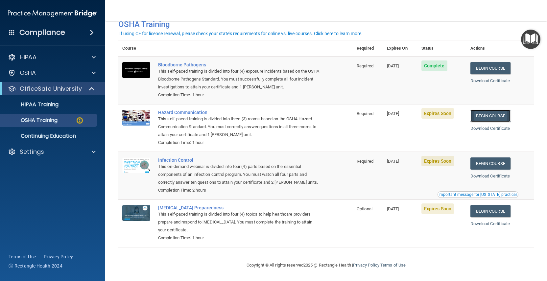
click at [498, 115] on link "Begin Course" at bounding box center [490, 116] width 40 height 12
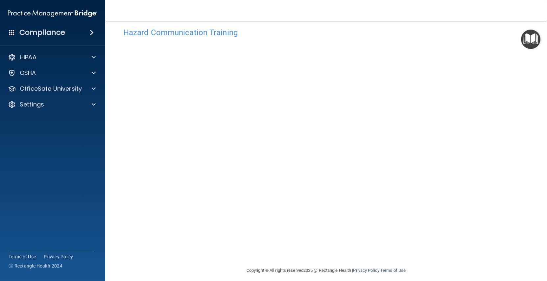
scroll to position [15, 0]
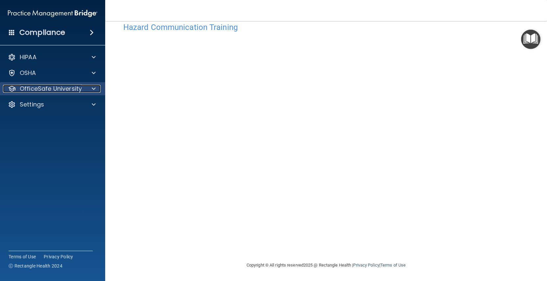
click at [59, 87] on p "OfficeSafe University" at bounding box center [51, 89] width 62 height 8
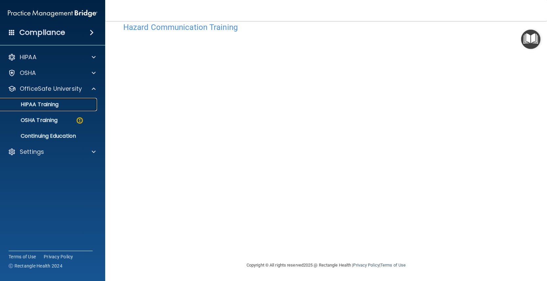
click at [55, 104] on p "HIPAA Training" at bounding box center [31, 104] width 54 height 7
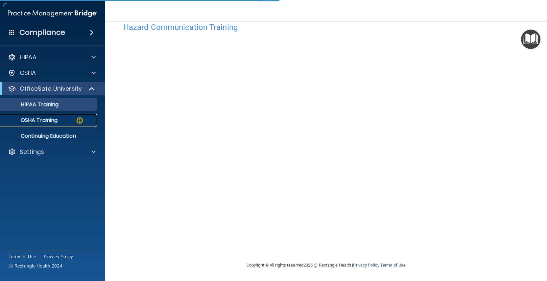
click at [51, 121] on p "OSHA Training" at bounding box center [30, 120] width 53 height 7
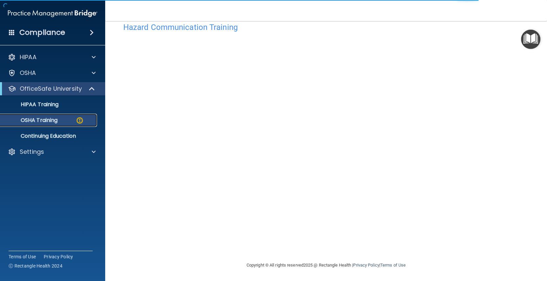
click at [52, 121] on p "OSHA Training" at bounding box center [30, 120] width 53 height 7
click at [53, 120] on p "OSHA Training" at bounding box center [30, 120] width 53 height 7
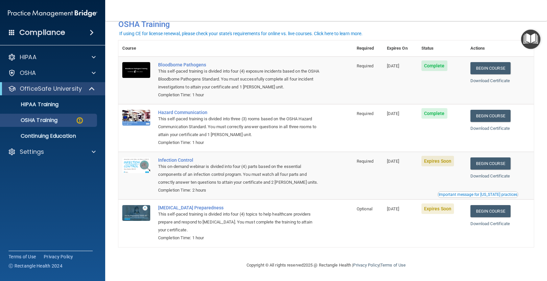
click at [441, 162] on span "Expires Soon" at bounding box center [437, 161] width 33 height 11
click at [443, 158] on span "Expires Soon" at bounding box center [437, 161] width 33 height 11
click at [491, 163] on link "Begin Course" at bounding box center [490, 163] width 40 height 12
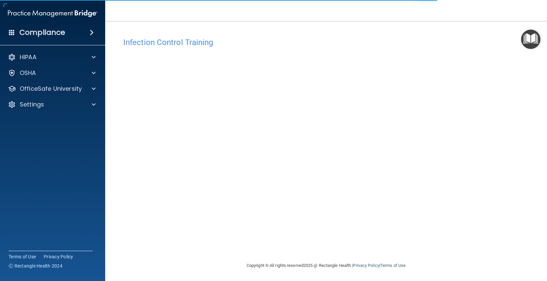
scroll to position [0, 0]
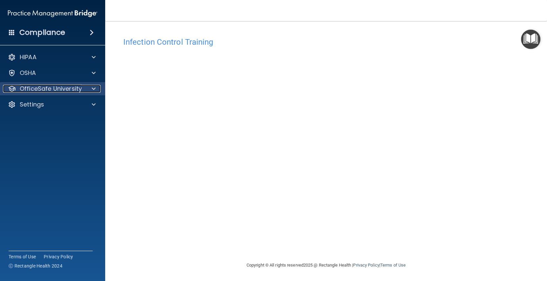
click at [44, 89] on p "OfficeSafe University" at bounding box center [51, 89] width 62 height 8
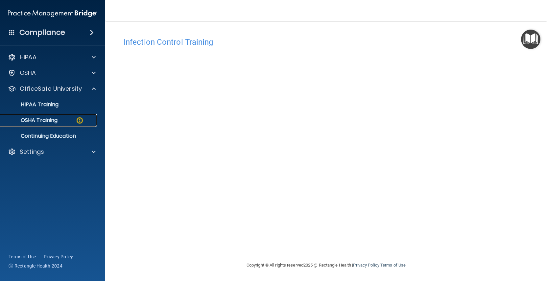
click at [49, 118] on p "OSHA Training" at bounding box center [30, 120] width 53 height 7
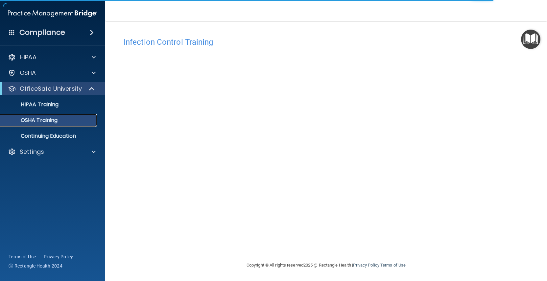
scroll to position [19, 0]
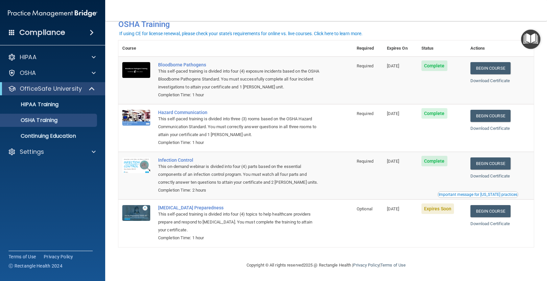
click at [436, 207] on span "Expires Soon" at bounding box center [437, 208] width 33 height 11
click at [487, 211] on link "Begin Course" at bounding box center [490, 211] width 40 height 12
click at [423, 223] on td "Expires Soon" at bounding box center [441, 222] width 49 height 47
click at [439, 209] on span "Expires Soon" at bounding box center [437, 208] width 33 height 11
click at [487, 209] on link "Begin Course" at bounding box center [490, 211] width 40 height 12
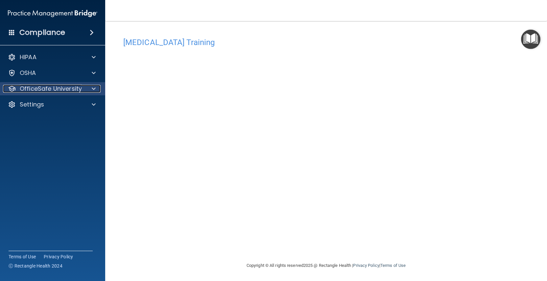
click at [51, 89] on p "OfficeSafe University" at bounding box center [51, 89] width 62 height 8
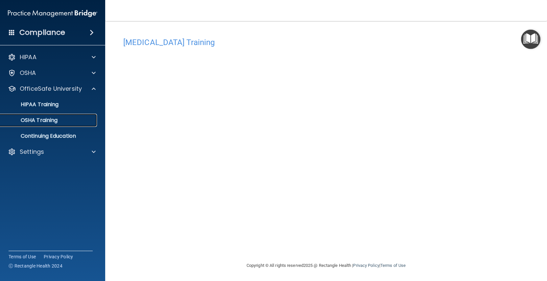
click at [56, 118] on p "OSHA Training" at bounding box center [30, 120] width 53 height 7
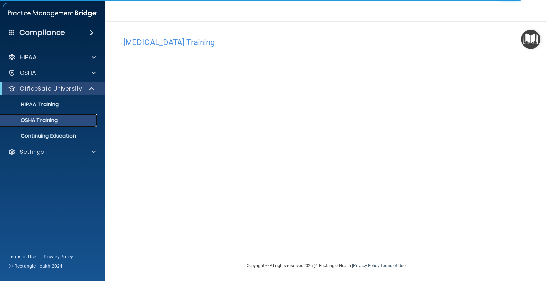
click at [54, 121] on p "OSHA Training" at bounding box center [30, 120] width 53 height 7
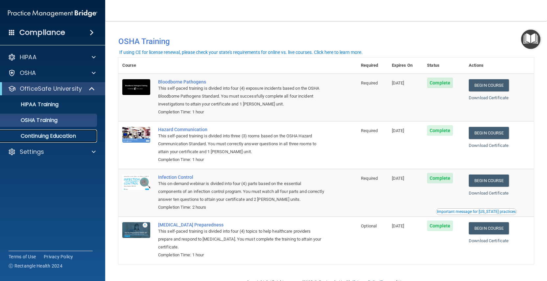
click at [38, 135] on p "Continuing Education" at bounding box center [49, 136] width 90 height 7
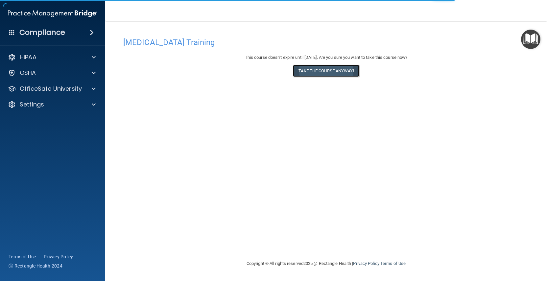
click at [306, 70] on button "Take the course anyway!" at bounding box center [326, 71] width 66 height 12
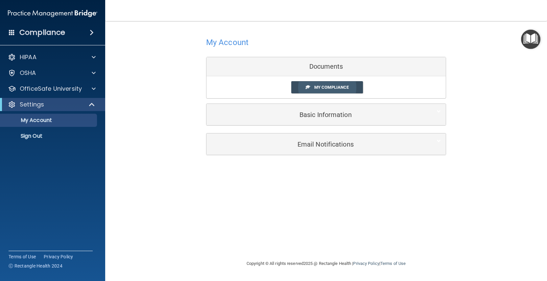
click at [325, 87] on span "My Compliance" at bounding box center [331, 87] width 34 height 5
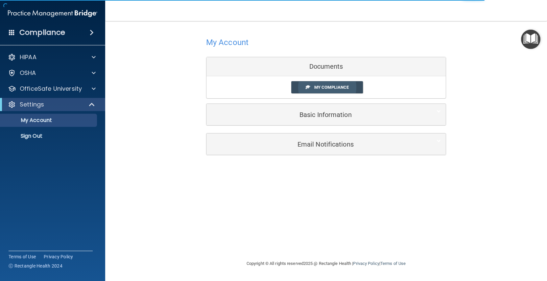
click at [331, 87] on span "My Compliance" at bounding box center [331, 87] width 34 height 5
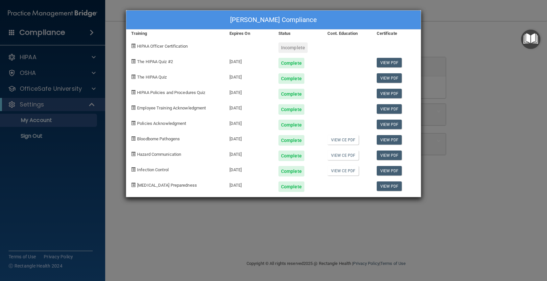
click at [456, 14] on div "[PERSON_NAME] Compliance Training Expires On Status Cont. Education Certificate…" at bounding box center [273, 140] width 547 height 281
drag, startPoint x: 441, startPoint y: 9, endPoint x: 434, endPoint y: 8, distance: 7.0
click at [440, 9] on div "[PERSON_NAME] Compliance Training Expires On Status Cont. Education Certificate…" at bounding box center [273, 140] width 547 height 281
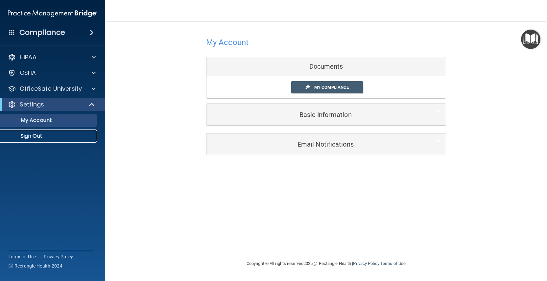
click at [38, 138] on p "Sign Out" at bounding box center [49, 136] width 90 height 7
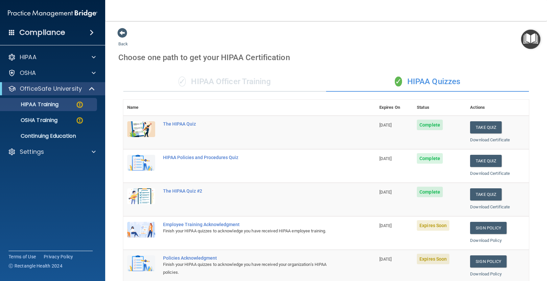
scroll to position [131, 0]
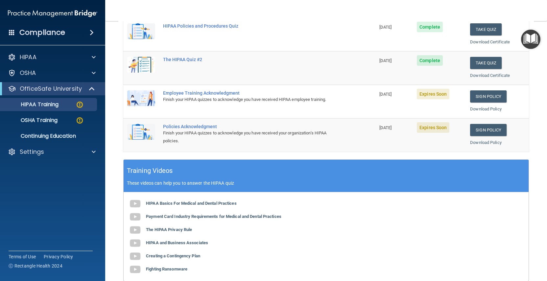
click at [50, 33] on h4 "Compliance" at bounding box center [42, 32] width 46 height 9
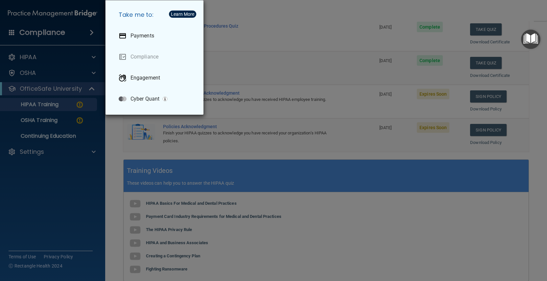
click at [46, 195] on div "Take me to: Payments Compliance Engagement Cyber Quant" at bounding box center [273, 140] width 547 height 281
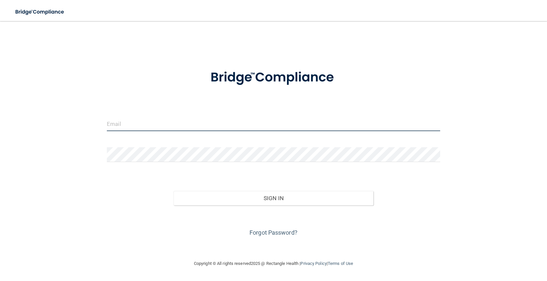
click at [168, 124] on input "email" at bounding box center [273, 123] width 333 height 15
type input "[EMAIL_ADDRESS][DOMAIN_NAME]"
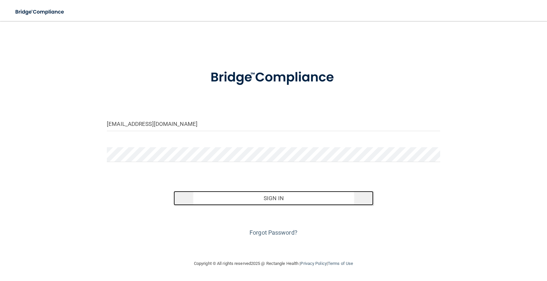
click at [273, 198] on button "Sign In" at bounding box center [273, 198] width 200 height 14
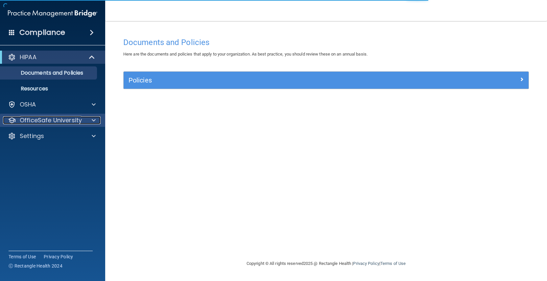
click at [66, 120] on p "OfficeSafe University" at bounding box center [51, 120] width 62 height 8
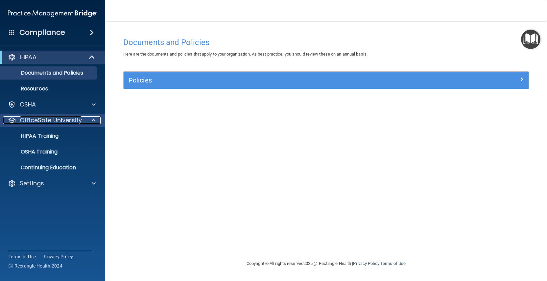
click at [67, 119] on p "OfficeSafe University" at bounding box center [51, 120] width 62 height 8
click at [71, 120] on p "OfficeSafe University" at bounding box center [51, 120] width 62 height 8
click at [46, 137] on p "HIPAA Training" at bounding box center [31, 136] width 54 height 7
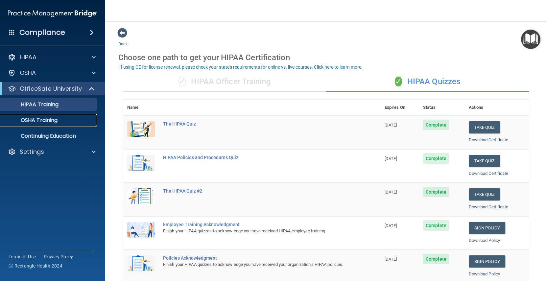
click at [45, 120] on p "OSHA Training" at bounding box center [30, 120] width 53 height 7
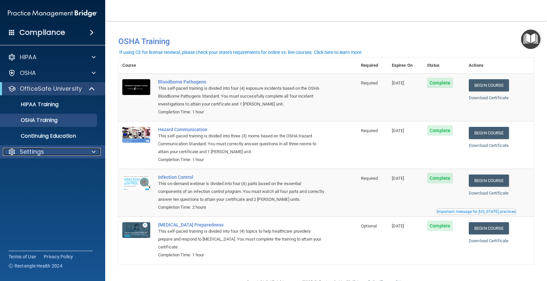
click at [54, 152] on div "Settings" at bounding box center [43, 152] width 81 height 8
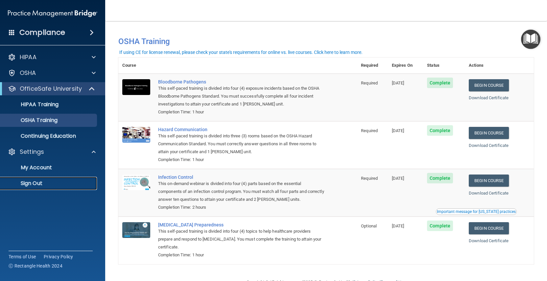
click at [44, 182] on p "Sign Out" at bounding box center [49, 183] width 90 height 7
